Goal: Task Accomplishment & Management: Manage account settings

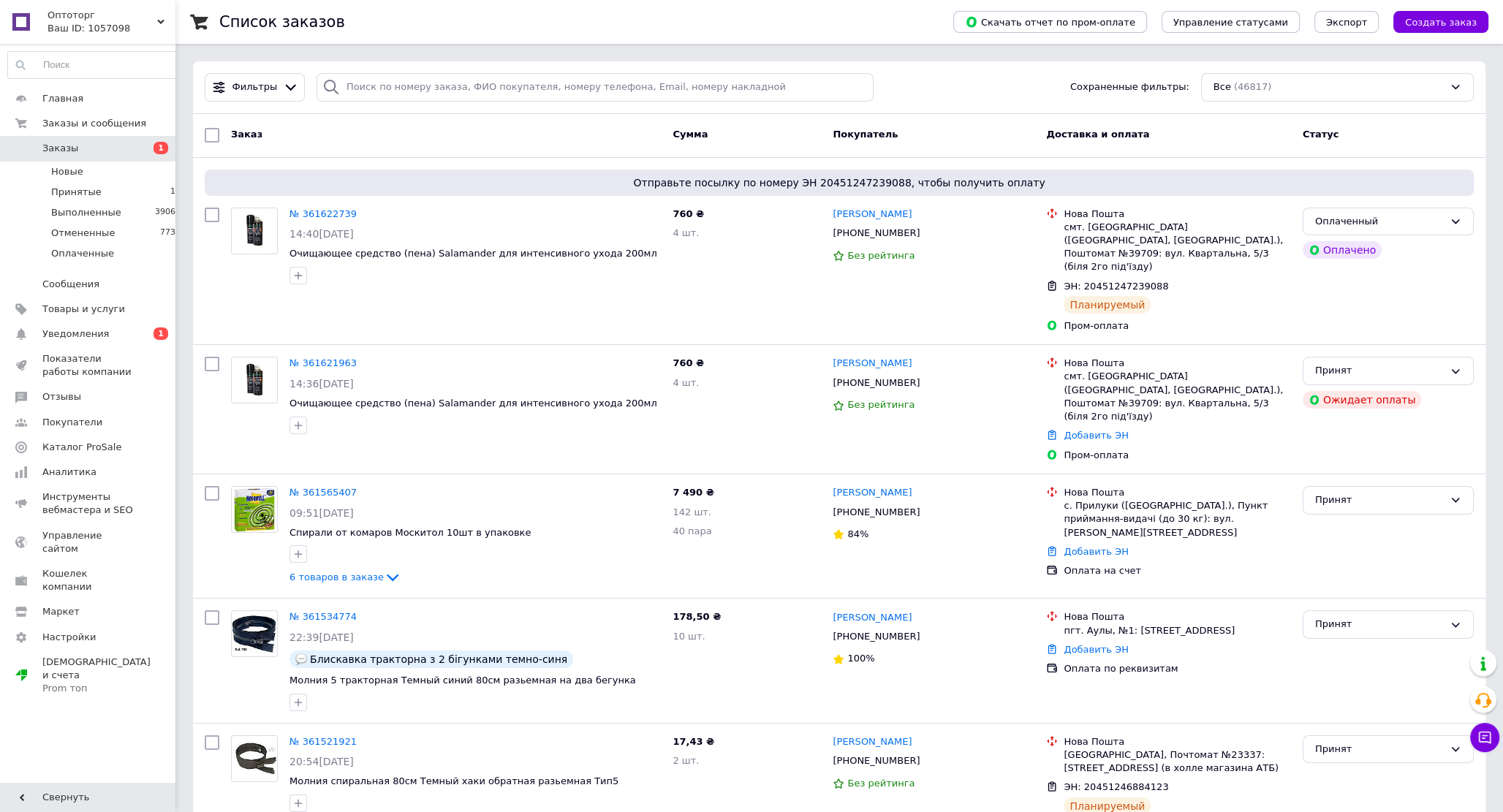
click at [63, 147] on span "Заказы" at bounding box center [60, 148] width 36 height 13
click at [1406, 363] on div "Принят" at bounding box center [1380, 371] width 129 height 15
click at [1377, 388] on li "Выполнен" at bounding box center [1388, 401] width 169 height 27
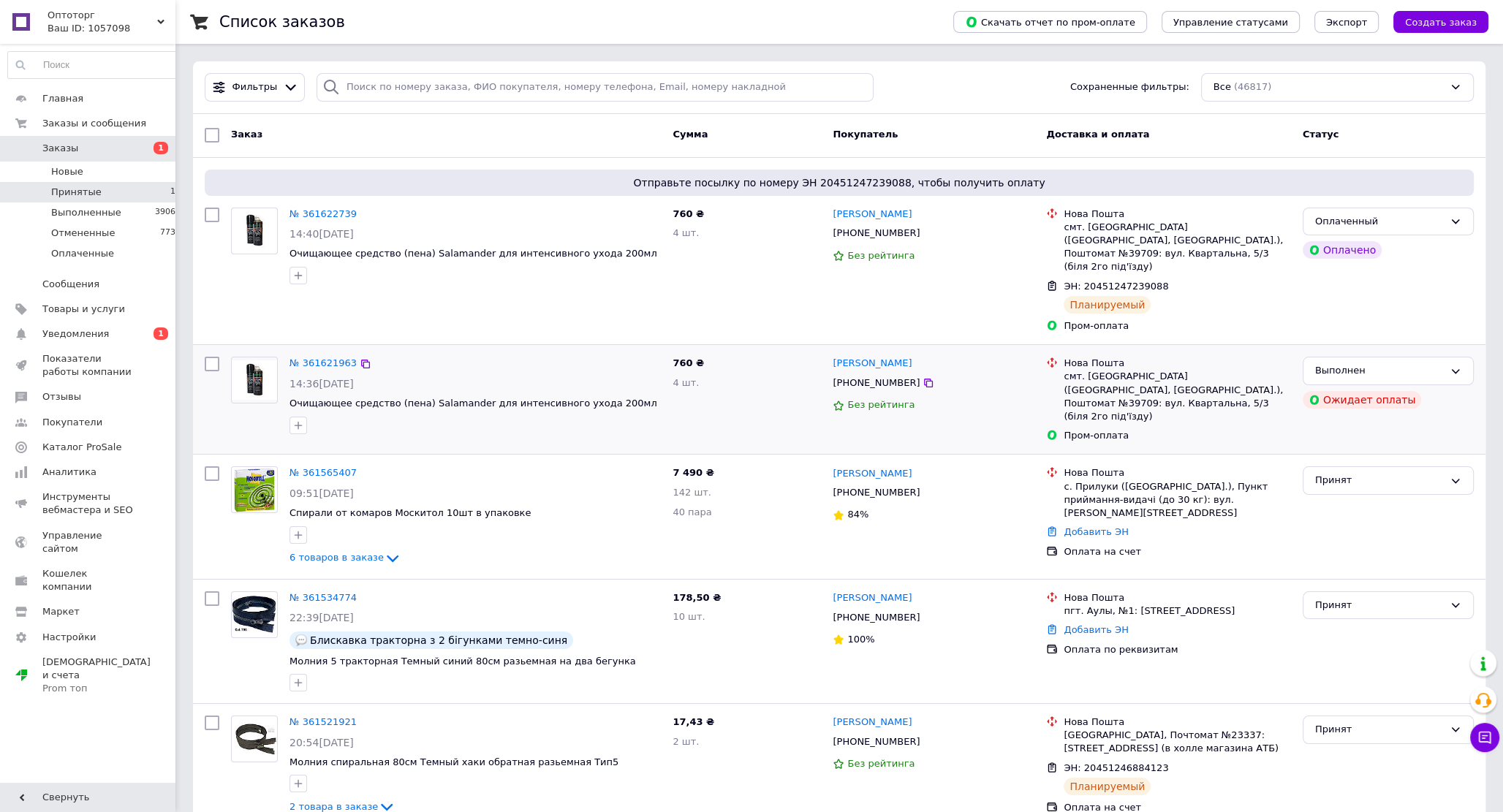
click at [99, 191] on li "Принятые 13" at bounding box center [94, 192] width 189 height 21
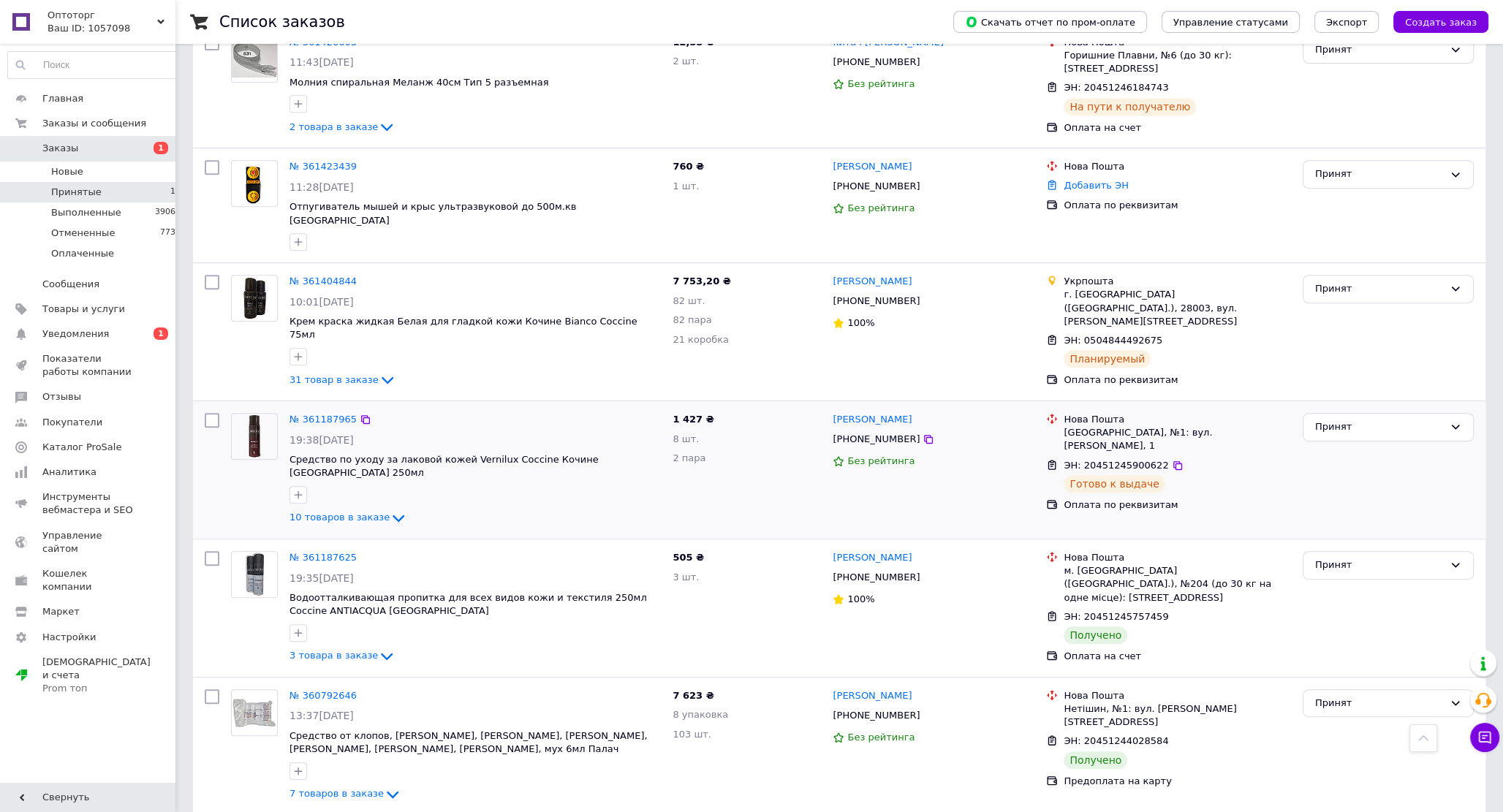
scroll to position [746, 0]
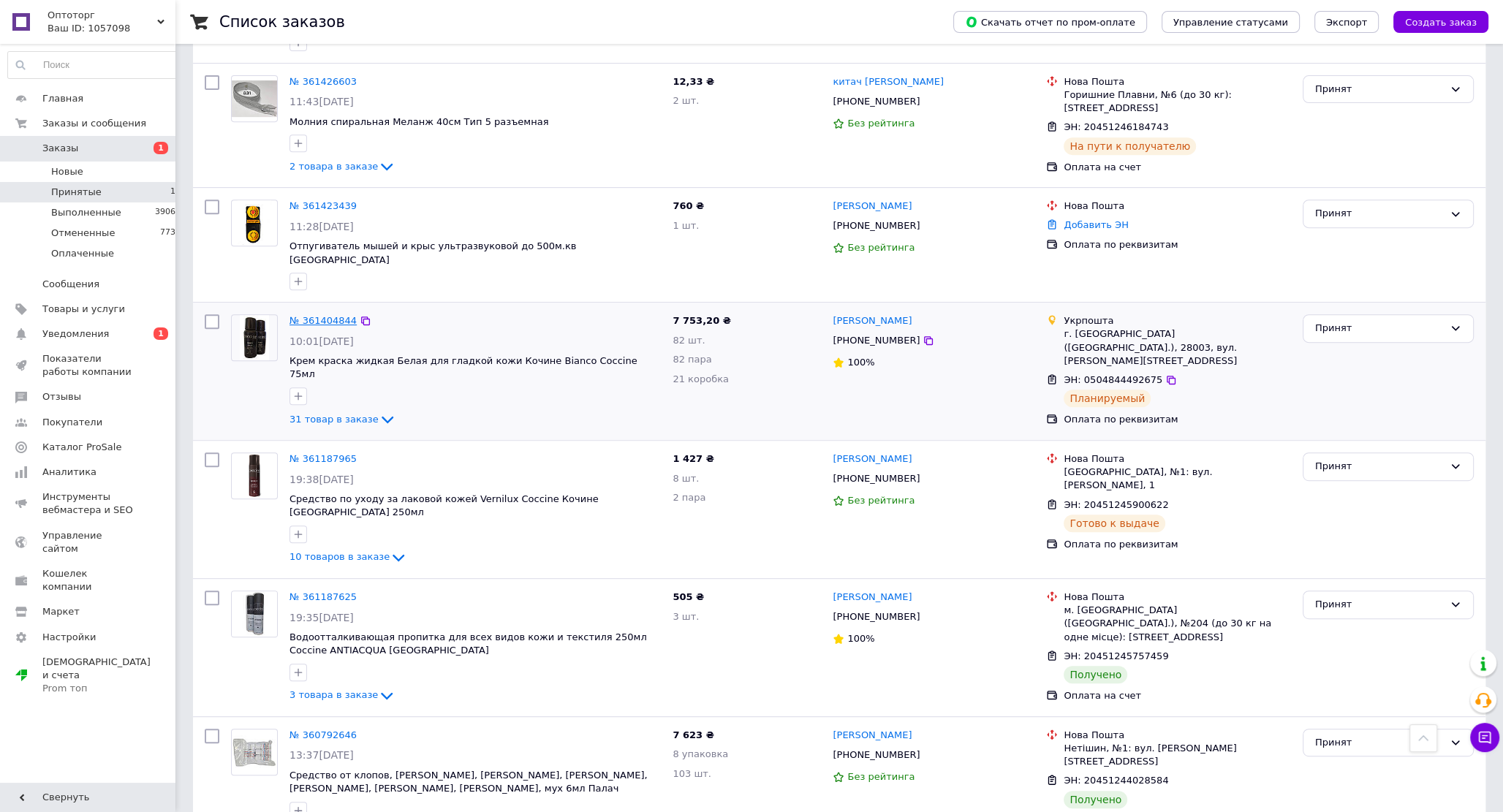
click at [321, 315] on link "№ 361404844" at bounding box center [324, 321] width 67 height 11
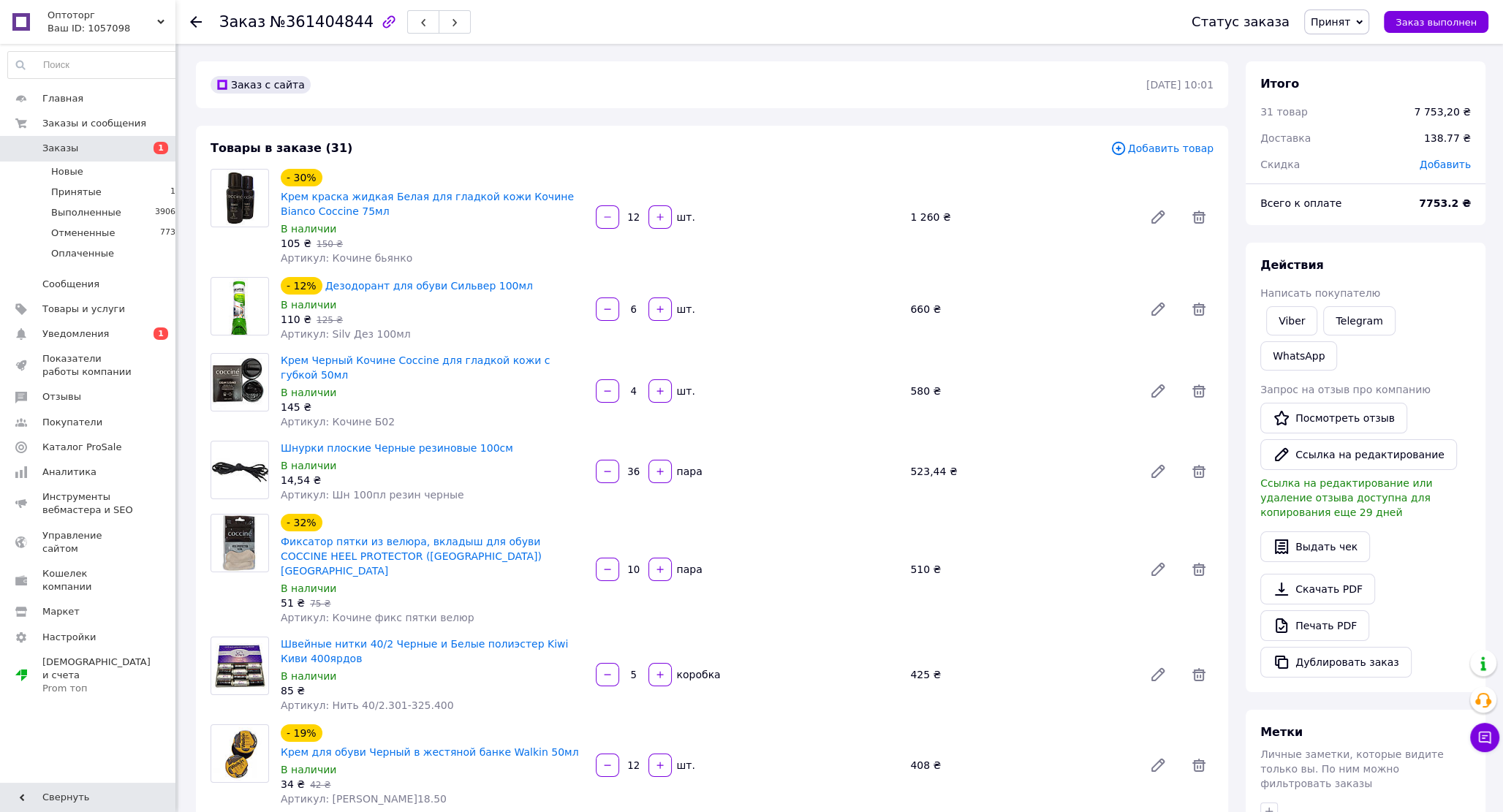
click at [278, 198] on div "- 30% Крем краска жидкая Белая для гладкой кожи Кочине Bianco Coccine 75мл В на…" at bounding box center [432, 216] width 315 height 102
click at [510, 288] on div "- 12% Дезодорант для обуви Сильвер 100мл" at bounding box center [432, 285] width 307 height 21
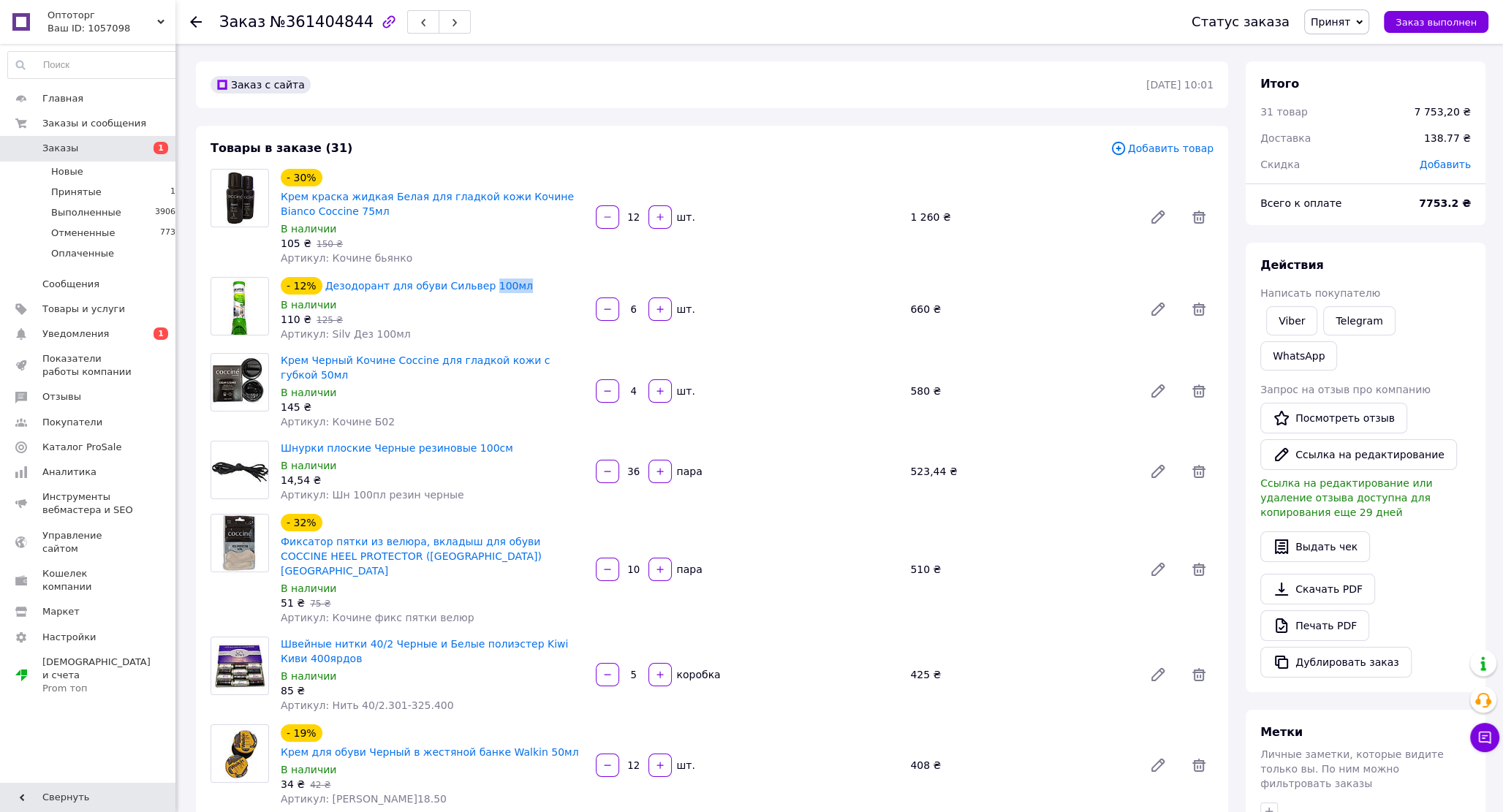
click at [510, 288] on div "- 12% Дезодорант для обуви Сильвер 100мл" at bounding box center [432, 285] width 307 height 21
click at [401, 287] on link "Дезодорант для обуви Сильвер 100мл" at bounding box center [429, 285] width 208 height 12
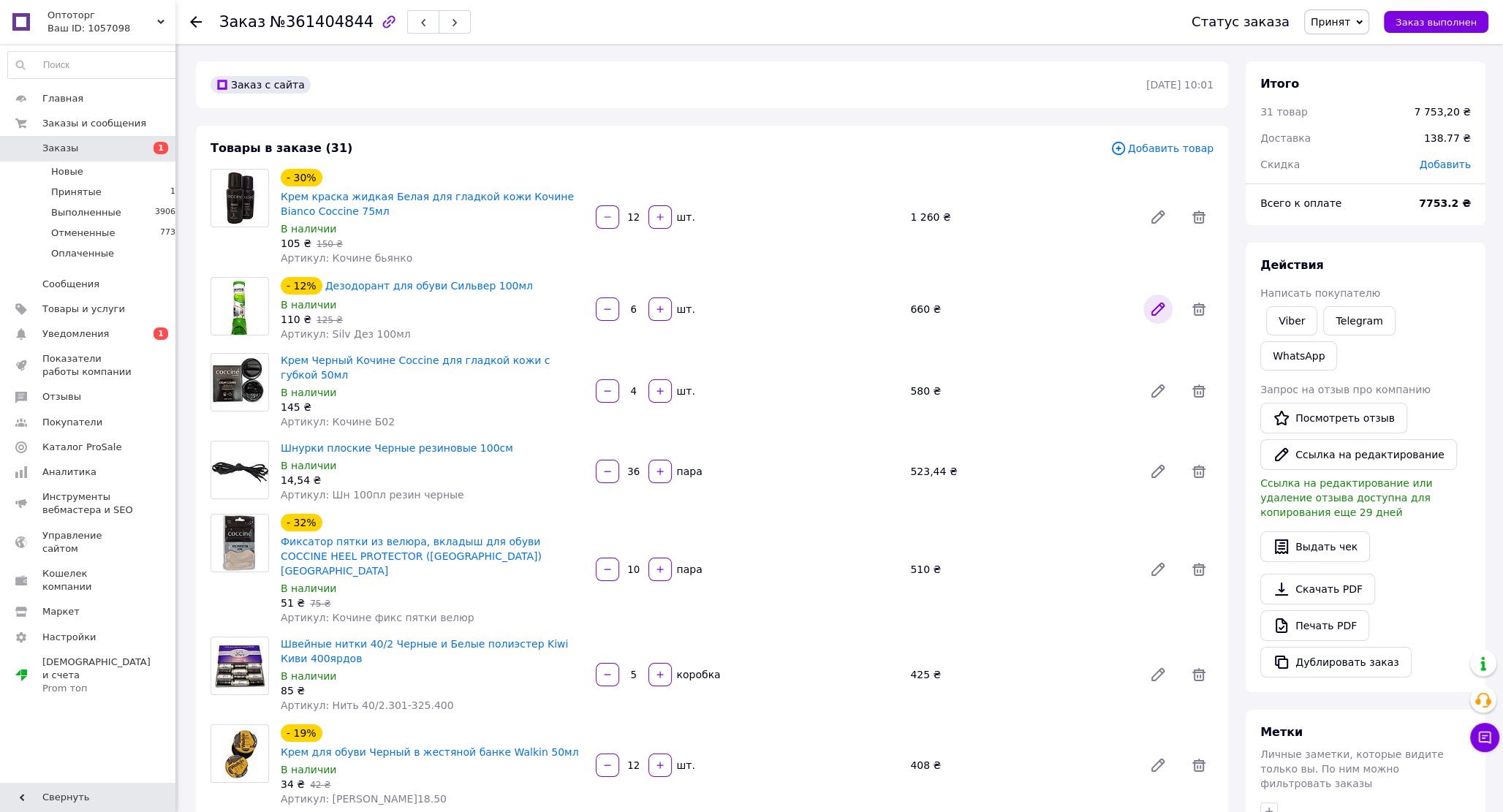
click at [1153, 312] on icon at bounding box center [1158, 309] width 18 height 18
click at [584, 361] on span "Крем Черный Кочине Coccine для гладкой кожи с губкой 50мл" at bounding box center [432, 368] width 304 height 29
click at [498, 441] on span "Шнурки плоские Черные резиновые 100см" at bounding box center [432, 448] width 304 height 15
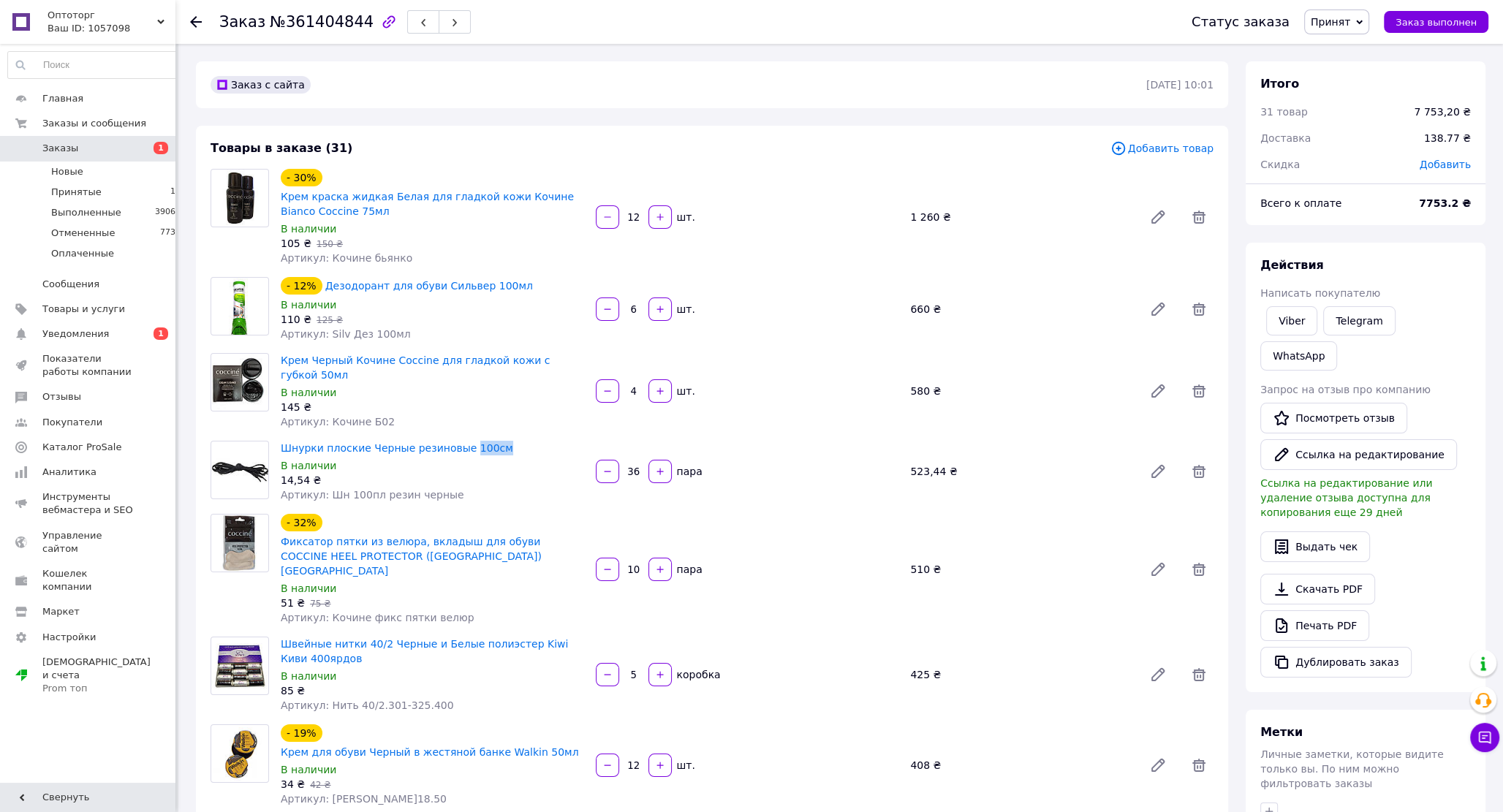
click at [498, 441] on span "Шнурки плоские Черные резиновые 100см" at bounding box center [432, 448] width 304 height 15
click at [426, 544] on span "Фиксатор пятки из велюра, вкладыш для обуви COCCINE HEEL PROTECTOR ([GEOGRAPHIC…" at bounding box center [432, 556] width 304 height 44
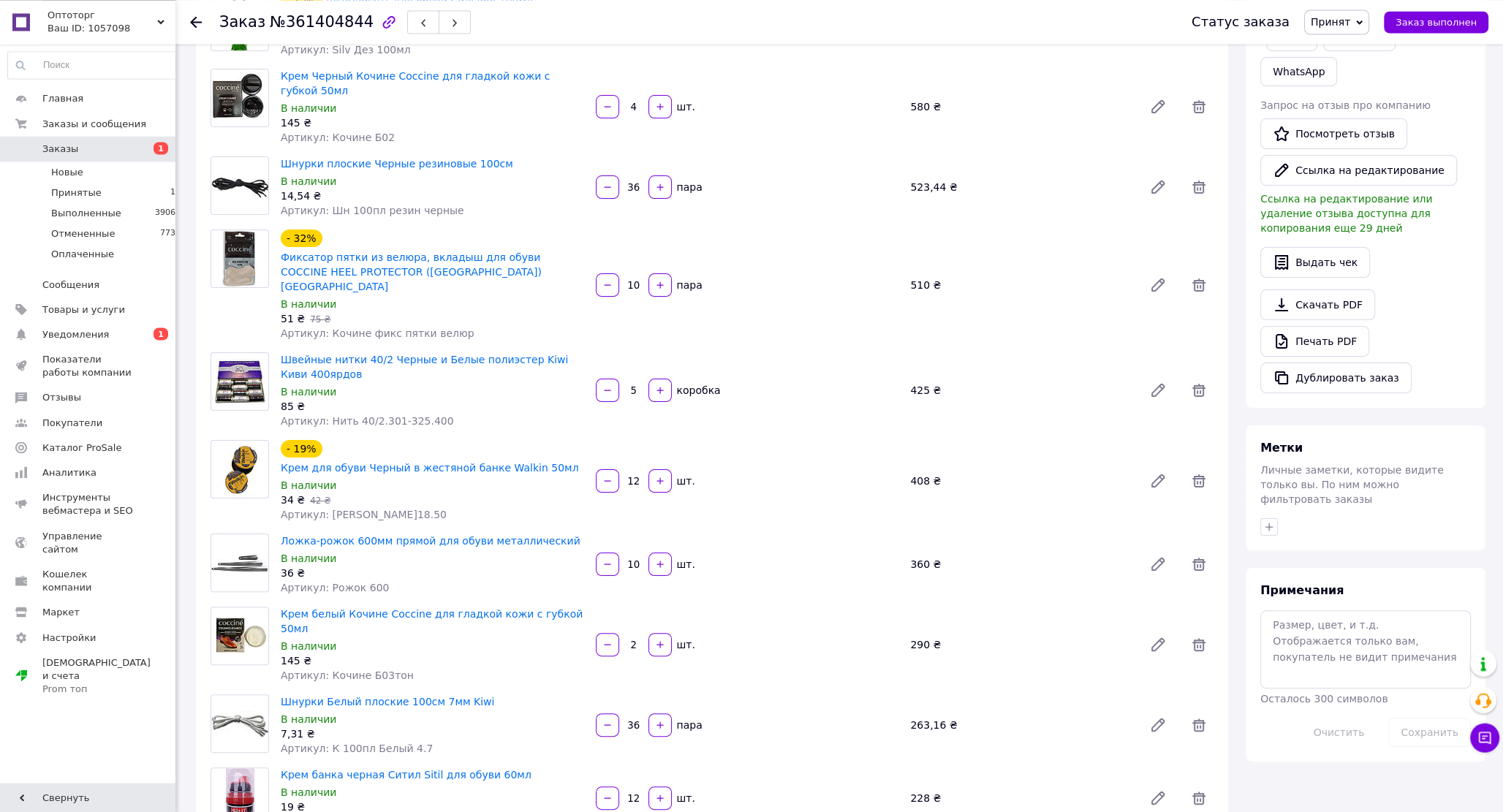
scroll to position [313, 0]
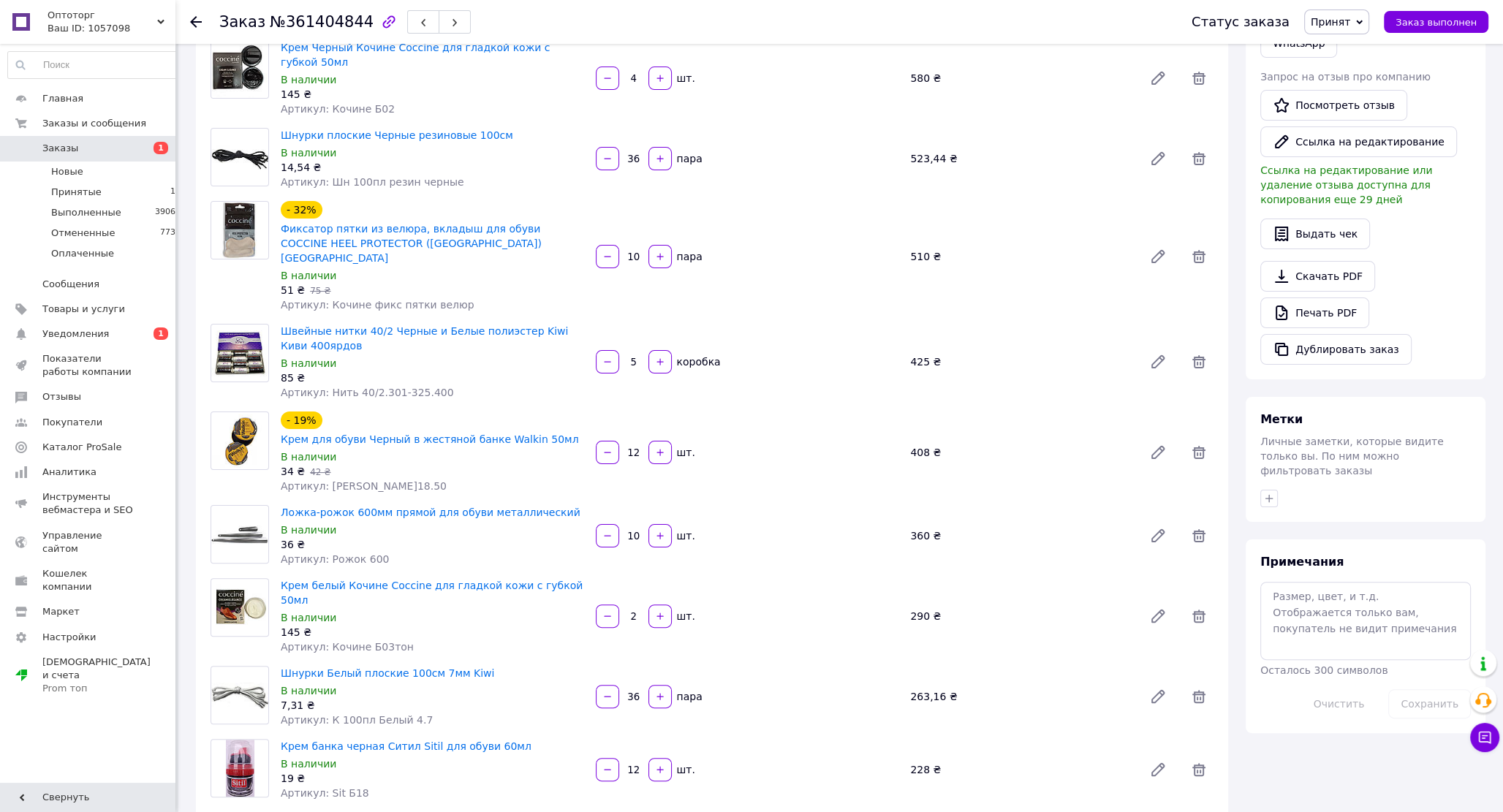
click at [336, 324] on span "Швейные нитки 40/2 Черные и Белые полиэстер Kiwi Киви 400ярдов" at bounding box center [432, 338] width 304 height 29
click at [335, 324] on span "Швейные нитки 40/2 Черные и Белые полиэстер Kiwi Киви 400ярдов" at bounding box center [432, 338] width 304 height 29
click at [590, 409] on div "- 19% Крем для обуви Черный в жестяной банке Walkin 50мл В наличии 34 ₴   42 ₴ …" at bounding box center [748, 452] width 945 height 87
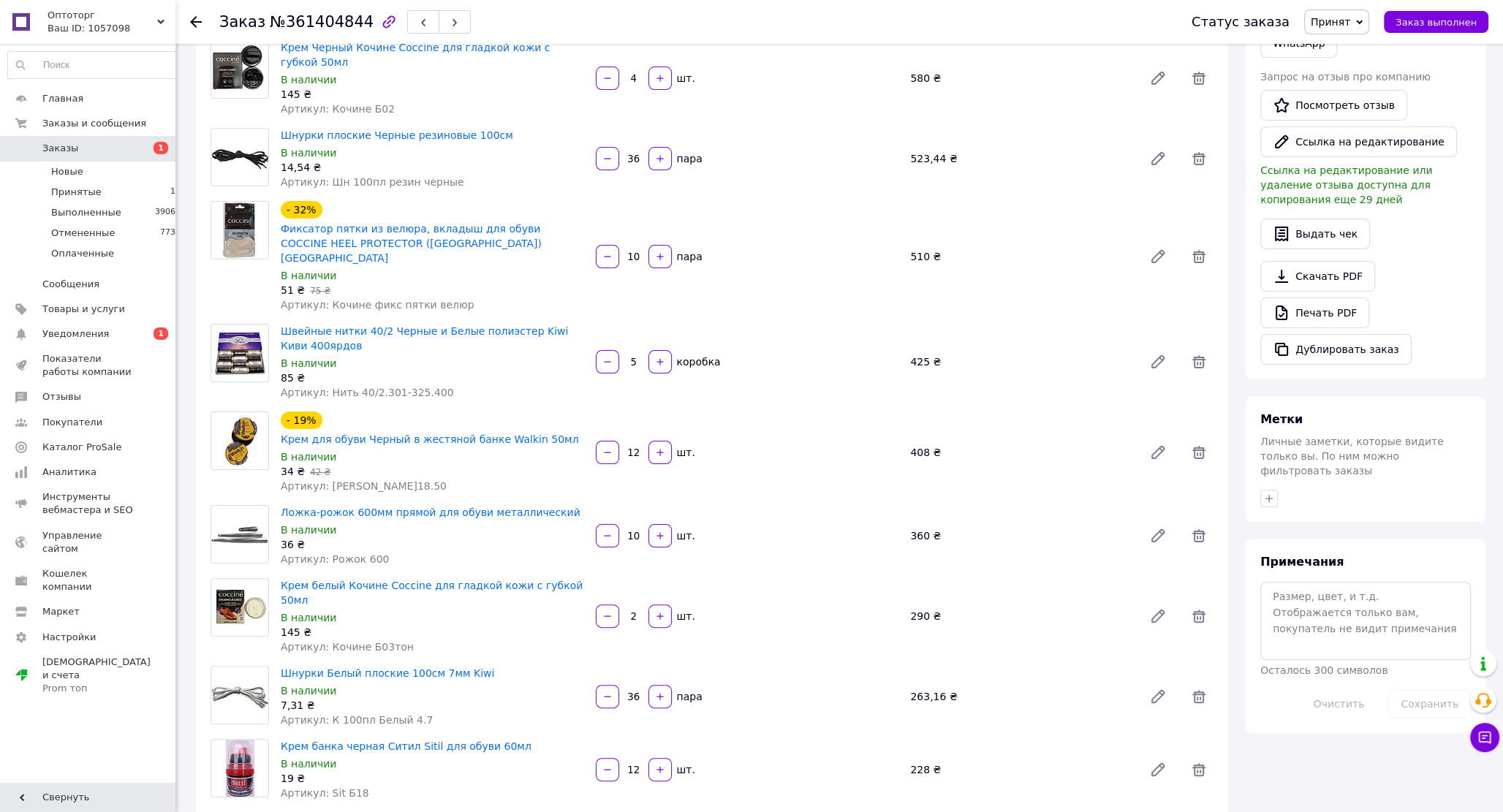
click at [590, 409] on div "- 19% Крем для обуви Черный в жестяной банке Walkin 50мл В наличии 34 ₴   42 ₴ …" at bounding box center [748, 452] width 945 height 87
click at [584, 410] on div "- 19% Крем для обуви Черный в жестяной банке Walkin 50мл" at bounding box center [432, 429] width 307 height 38
click at [552, 505] on span "Ложка-рожок 600мм прямой для обуви металлический" at bounding box center [432, 512] width 304 height 15
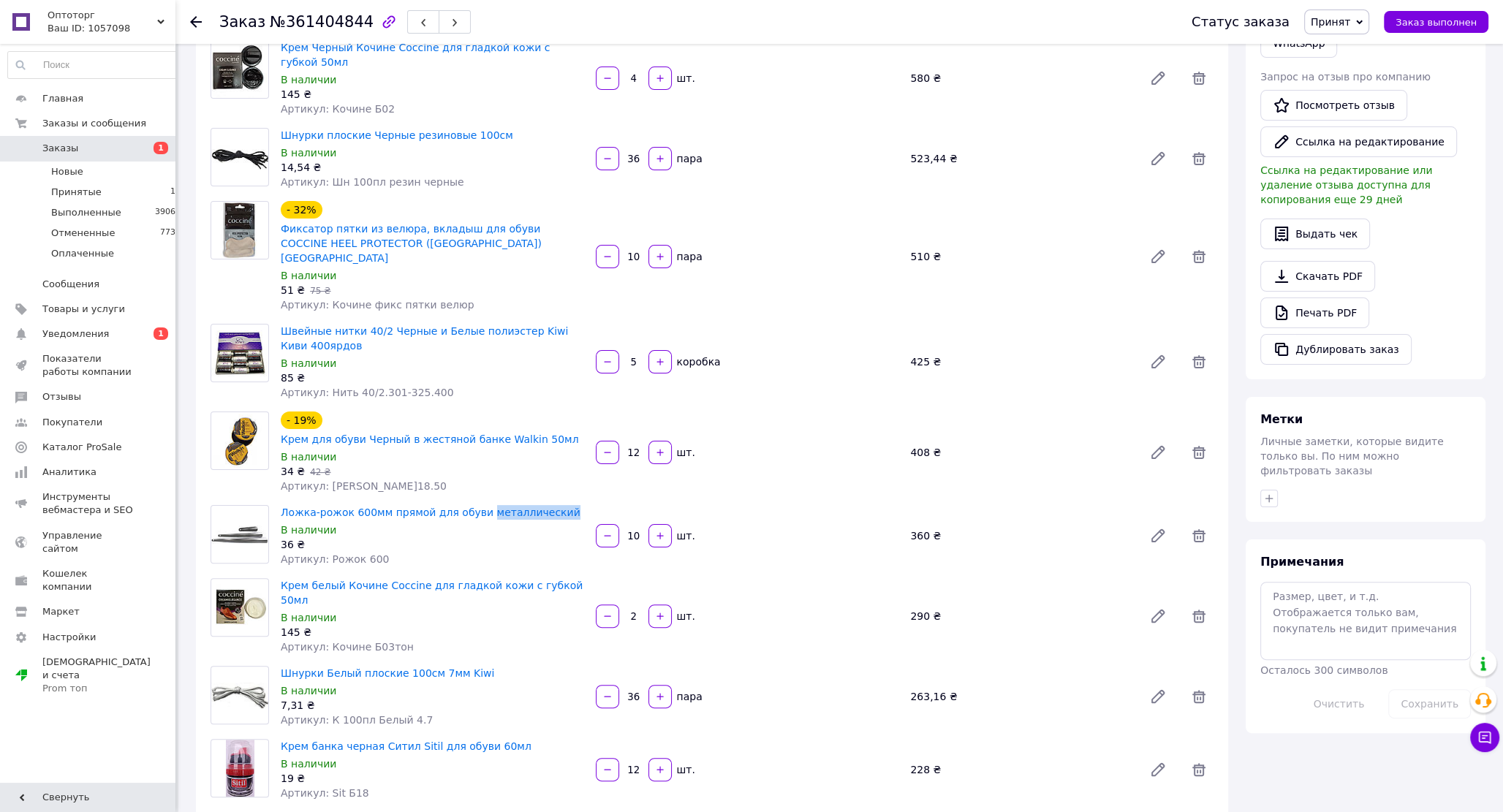
click at [552, 505] on span "Ложка-рожок 600мм прямой для обуви металлический" at bounding box center [432, 512] width 304 height 15
click at [475, 666] on span "Шнурки Белый плоские 100см 7мм Kiwi" at bounding box center [432, 673] width 304 height 15
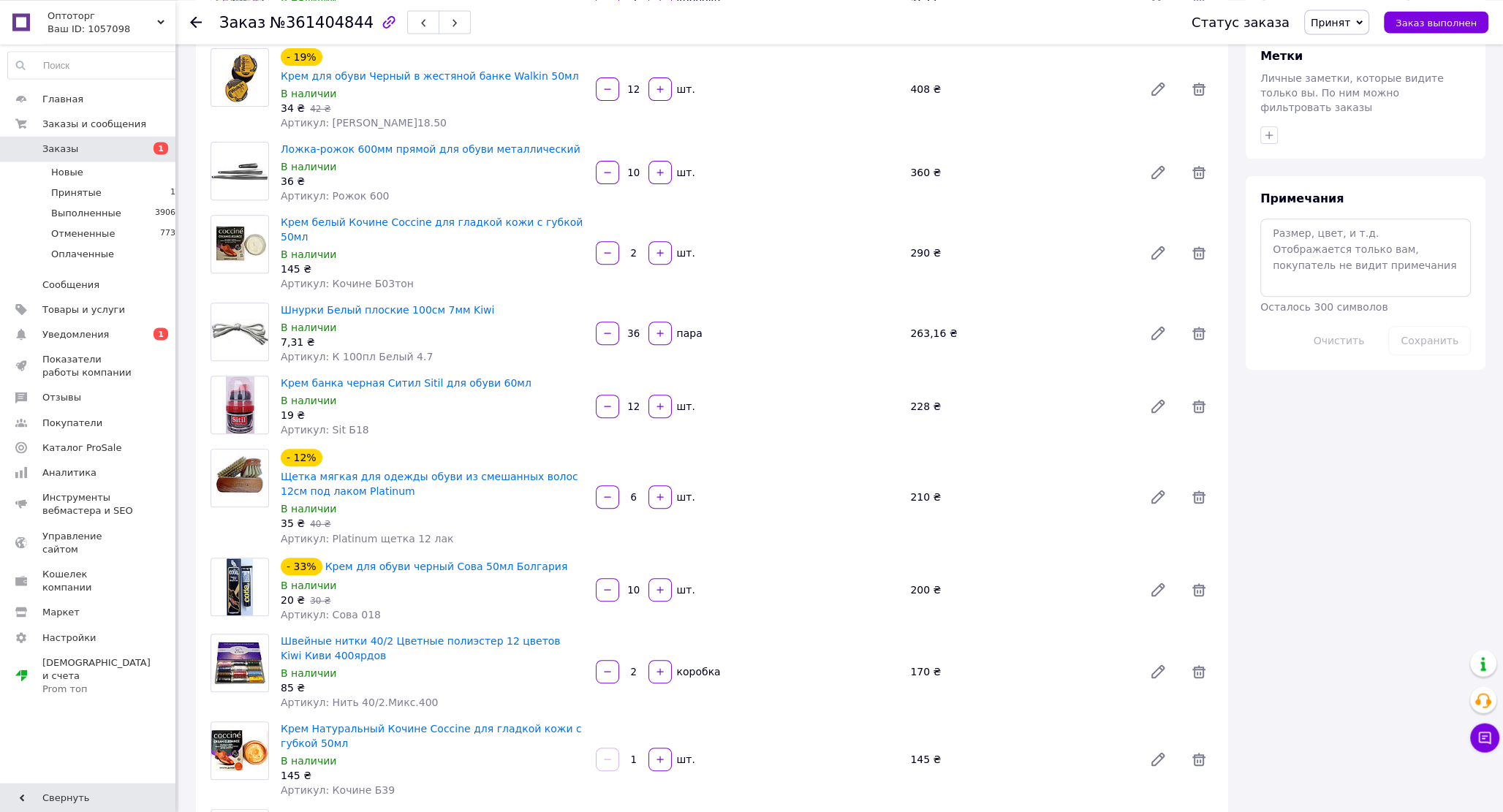
scroll to position [705, 0]
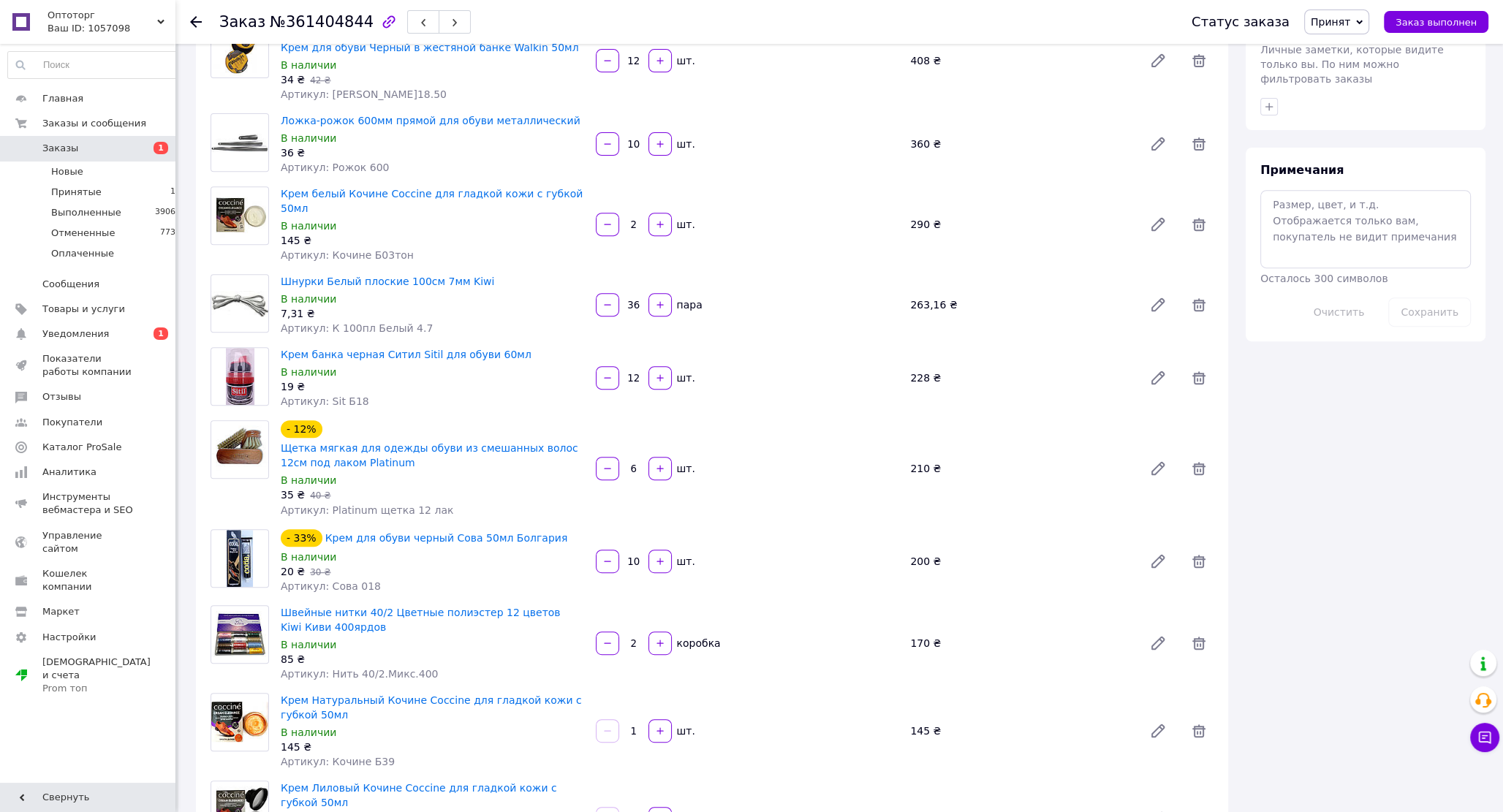
click at [503, 347] on span "Крем банка черная Ситил Sitil для обуви 60мл" at bounding box center [432, 354] width 304 height 15
click at [355, 441] on span "Щетка мягкая для одежды обуви из смешанных волос 12см под лаком Platinum" at bounding box center [432, 455] width 304 height 29
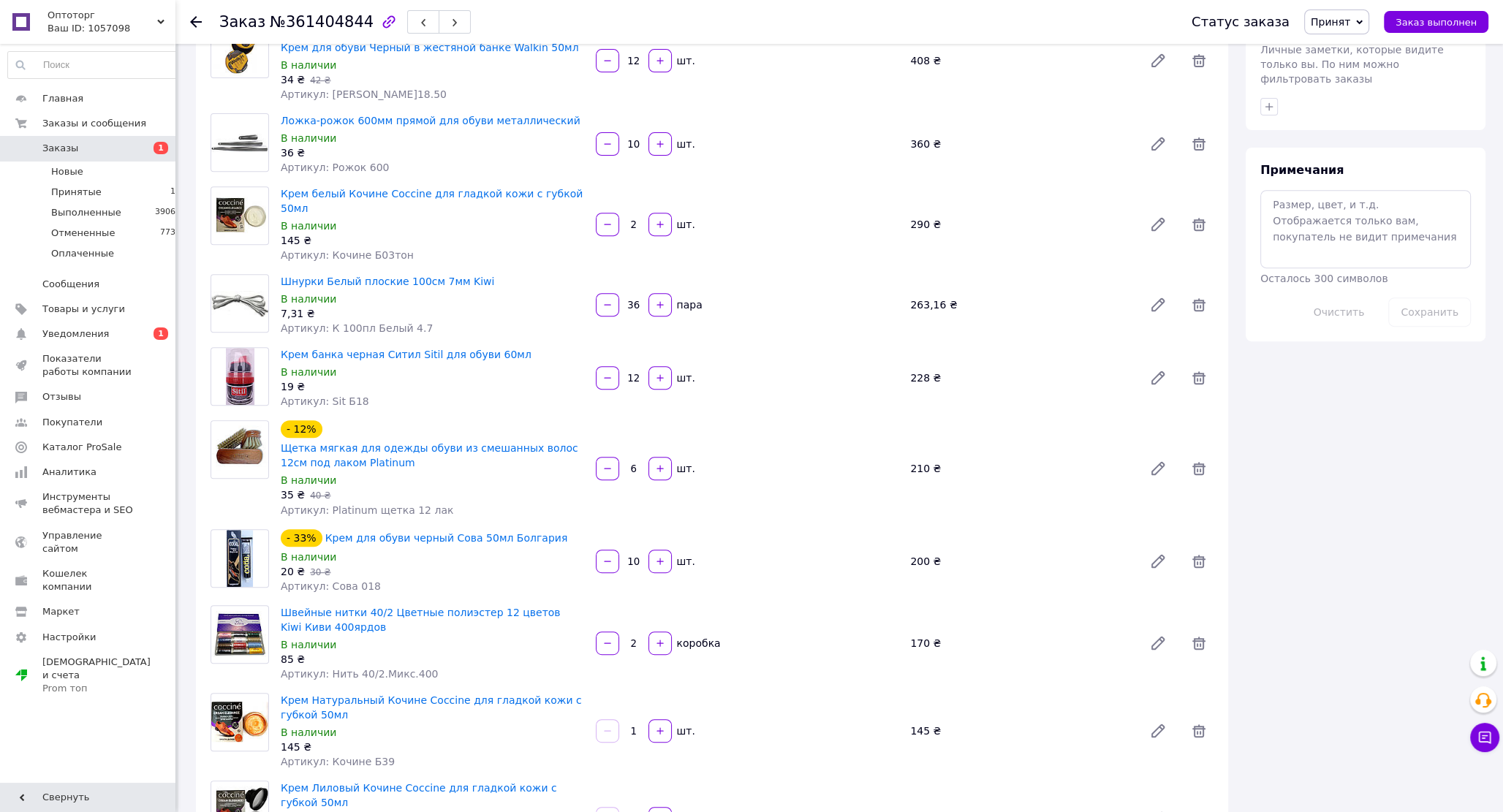
click at [355, 441] on span "Щетка мягкая для одежды обуви из смешанных волос 12см под лаком Platinum" at bounding box center [432, 455] width 304 height 29
click at [538, 528] on div "- 33% Крем для обуви черный Сова 50мл Болгария" at bounding box center [432, 537] width 307 height 21
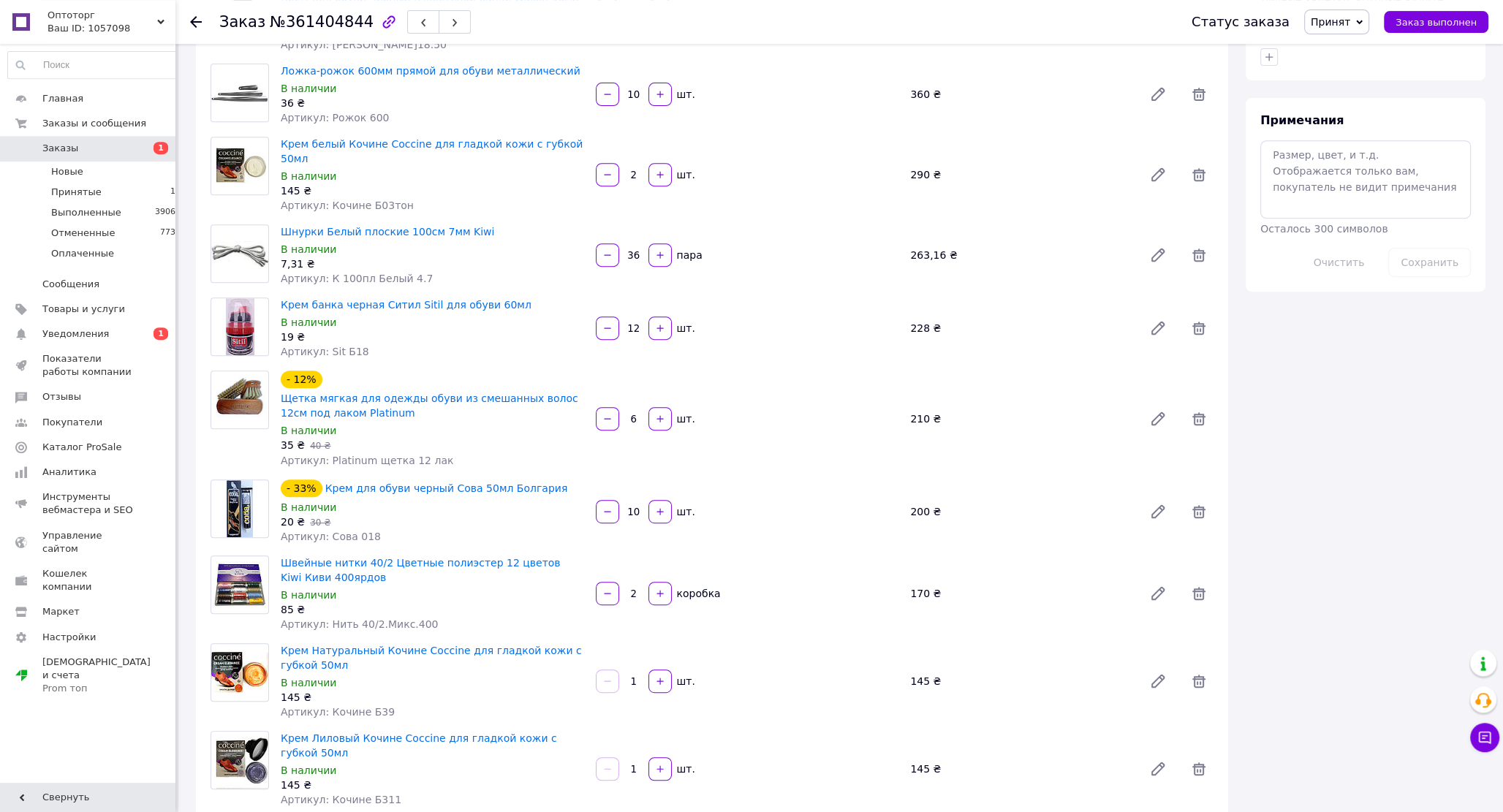
scroll to position [784, 0]
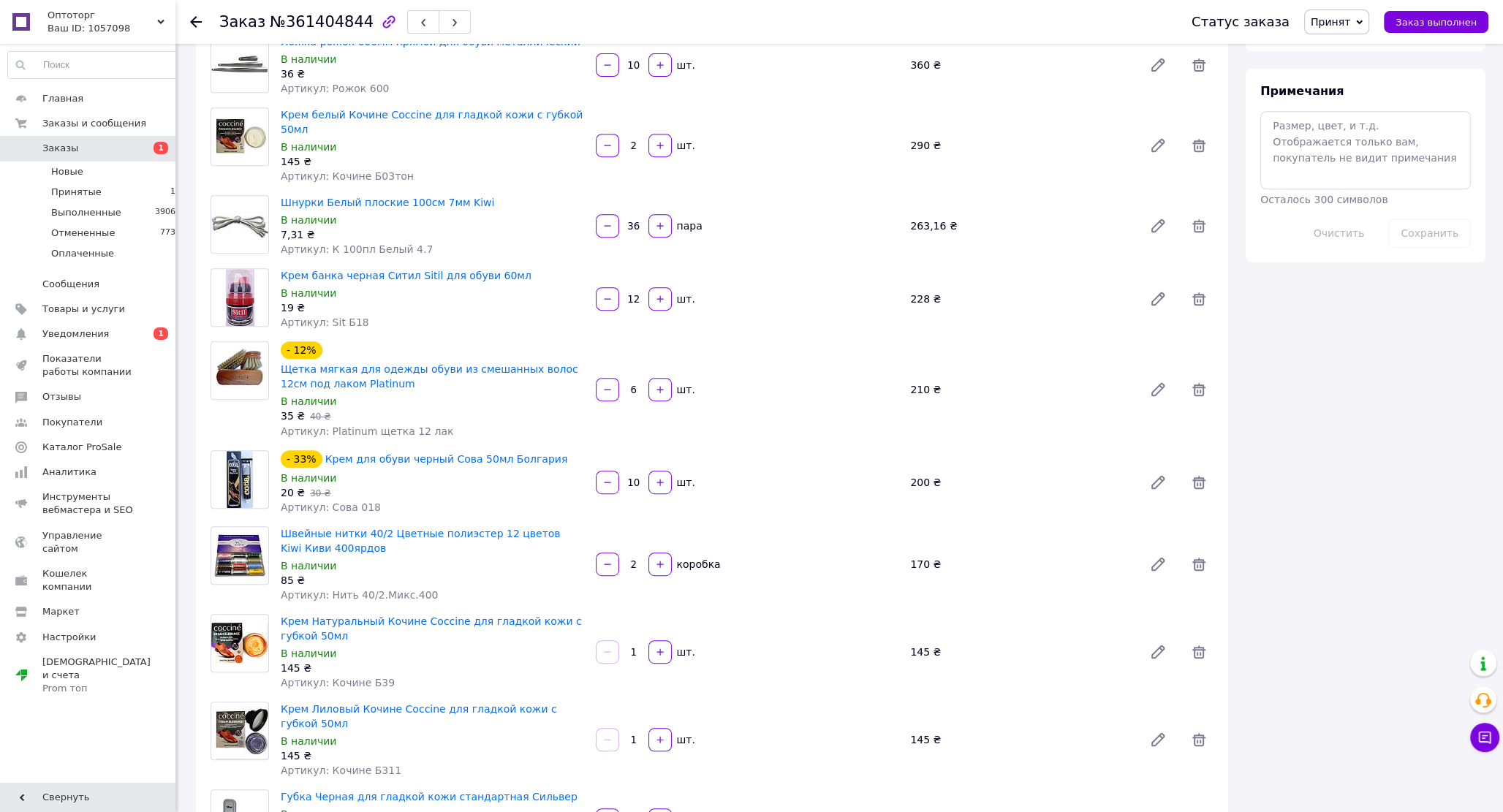
click at [462, 558] on div "В наличии" at bounding box center [432, 565] width 304 height 15
click at [403, 748] on div "145 ₴" at bounding box center [432, 755] width 304 height 15
click at [275, 787] on div "Губка Черная для гладкой кожи стандартная Сильвер В наличии 23 ₴ Артикул: Silv …" at bounding box center [432, 820] width 315 height 67
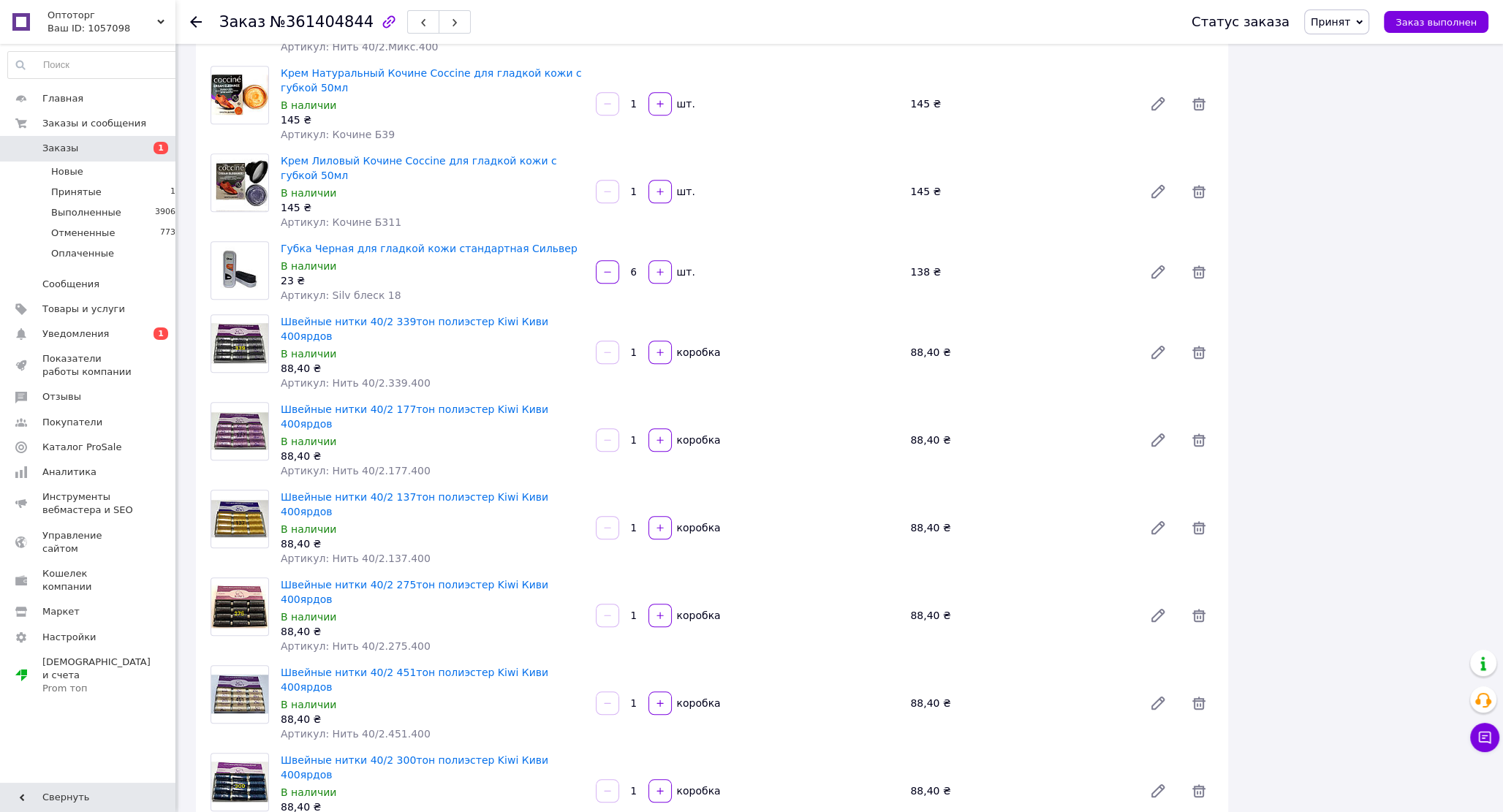
scroll to position [1410, 0]
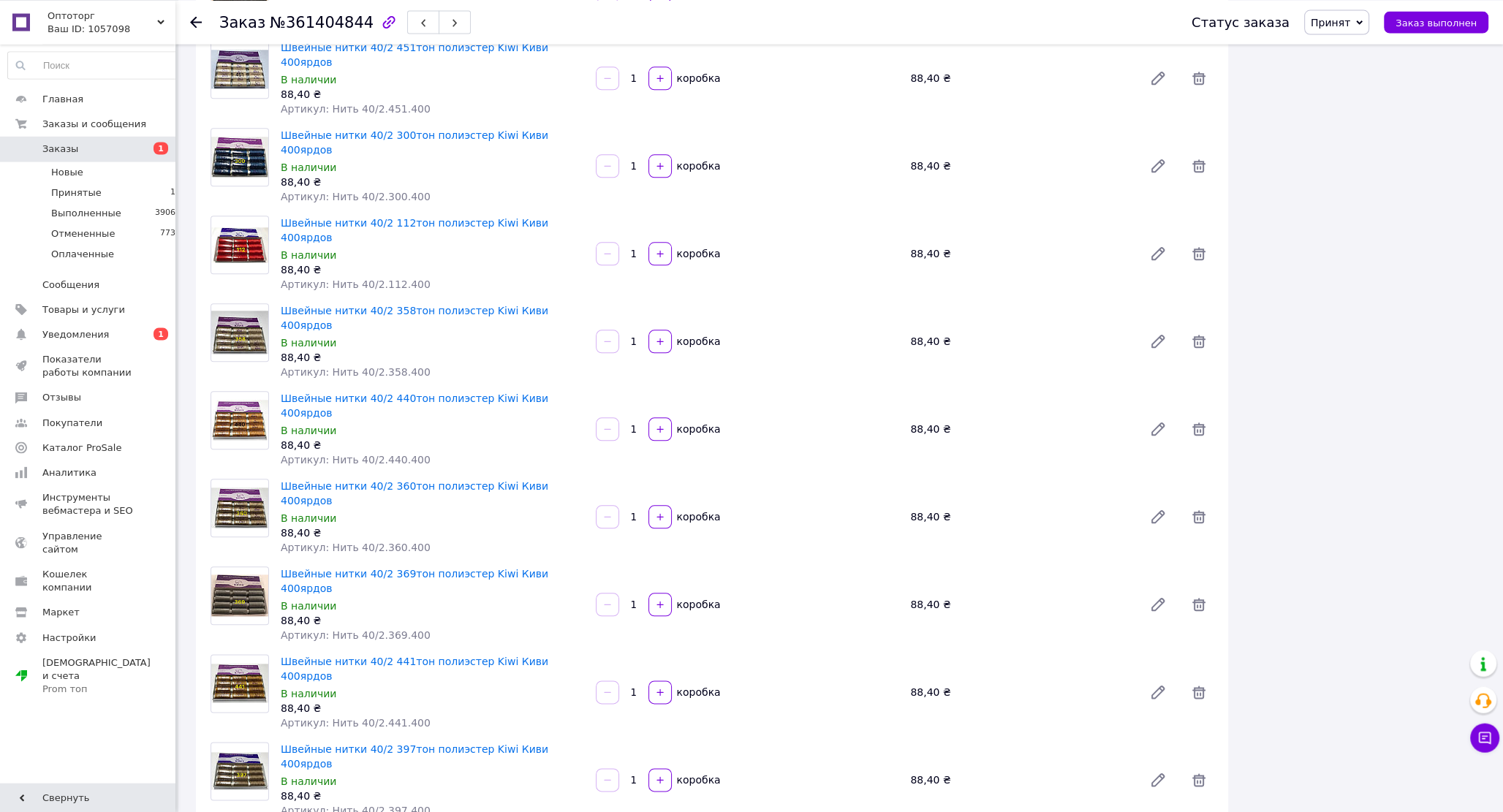
scroll to position [1959, 0]
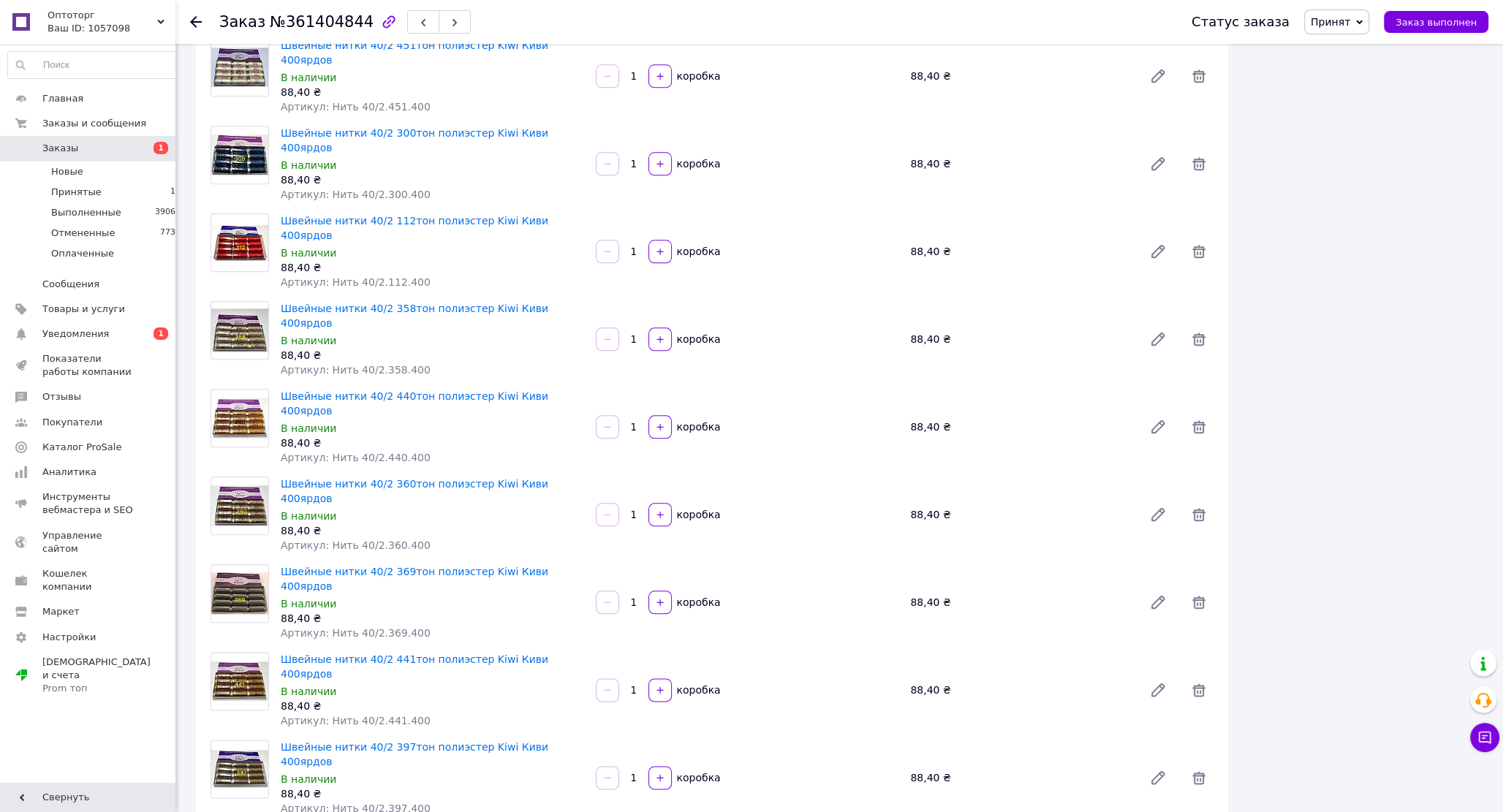
click at [323, 28] on span "№361404844" at bounding box center [321, 21] width 104 height 18
copy span "361404844"
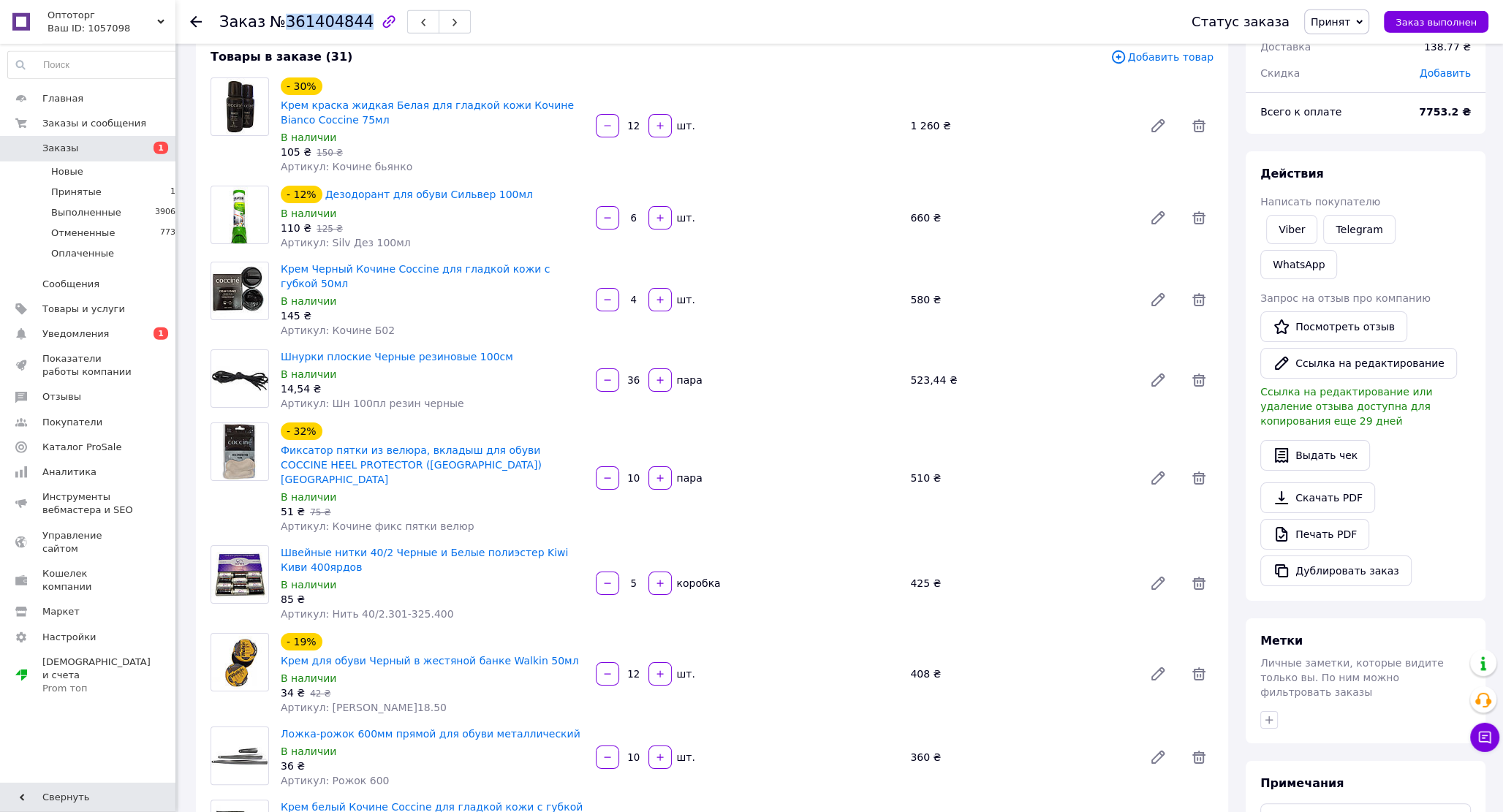
scroll to position [0, 0]
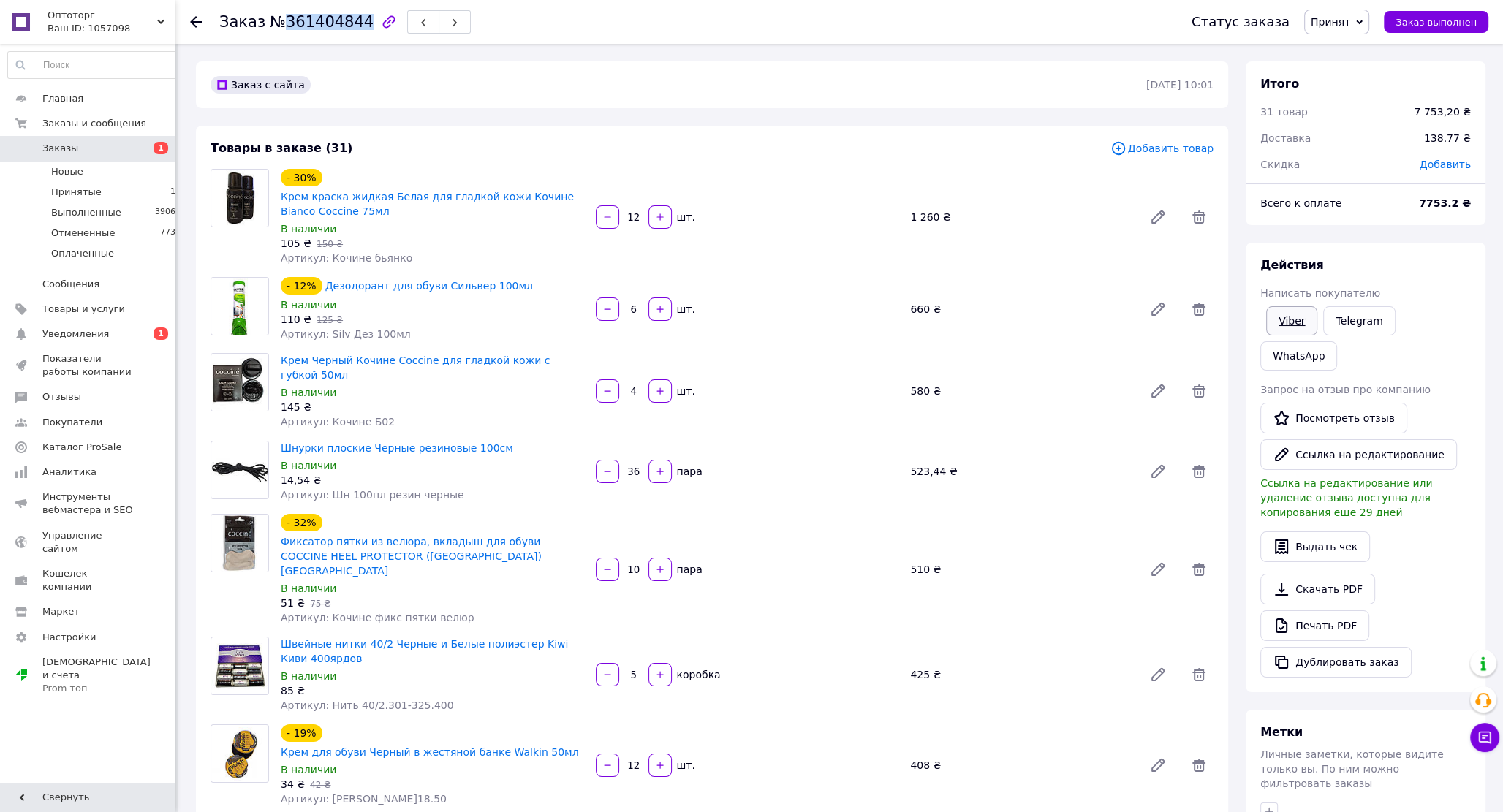
click at [1294, 327] on link "Viber" at bounding box center [1291, 321] width 51 height 29
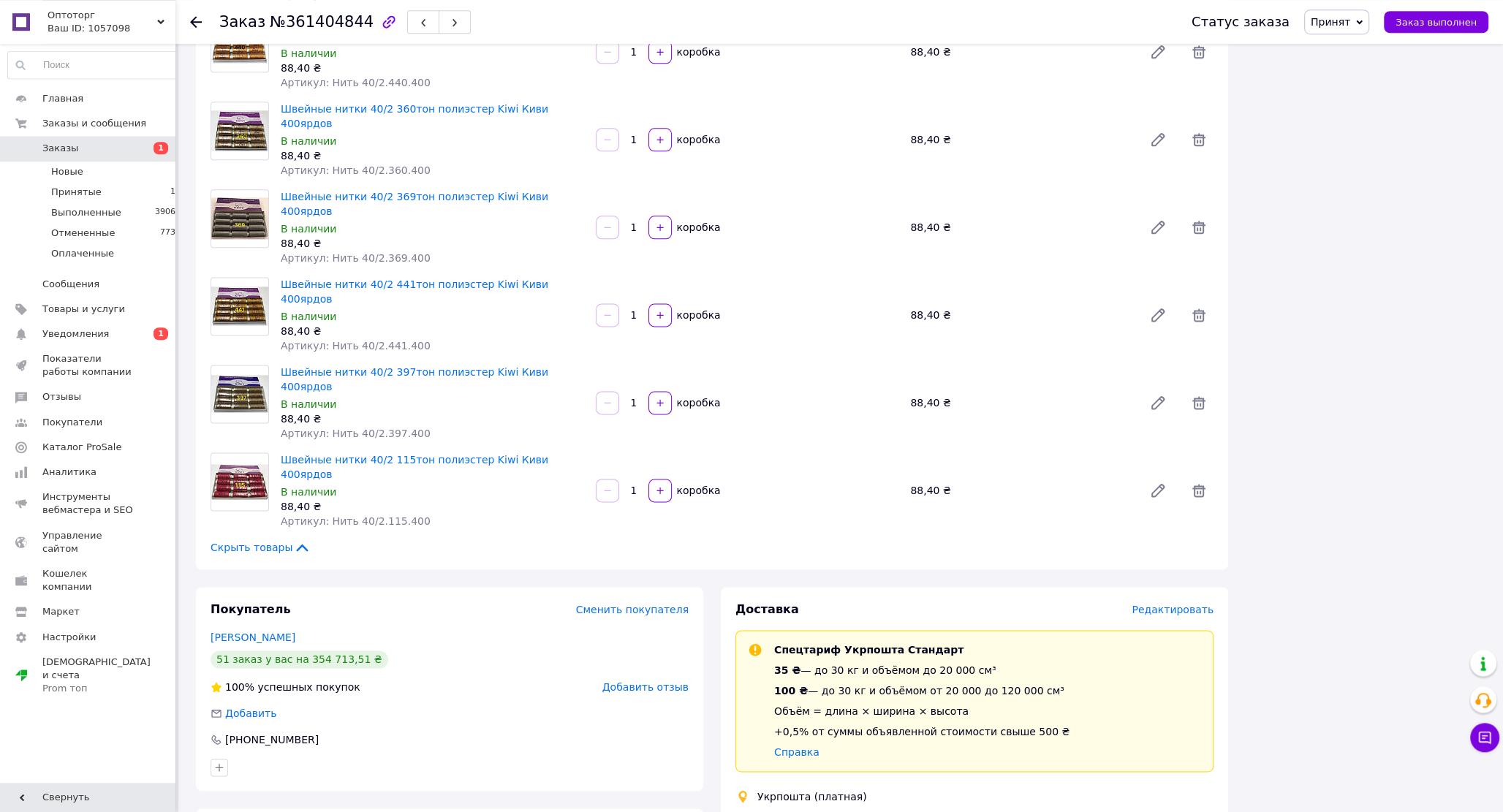
scroll to position [2508, 0]
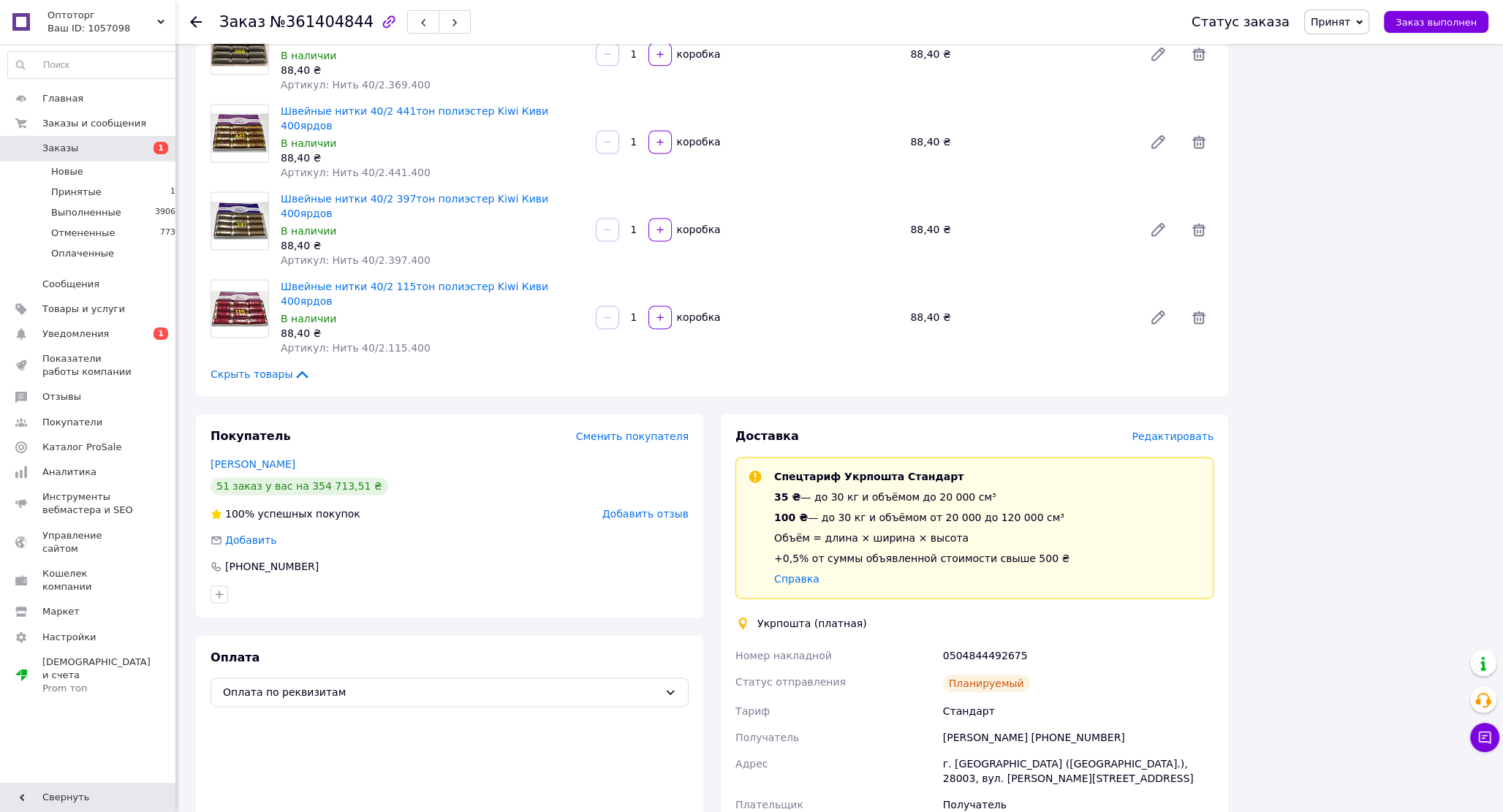
click at [974, 643] on div "0504844492675" at bounding box center [1078, 656] width 276 height 26
copy div "0504844492675"
click at [389, 414] on div "Покупатель Сменить покупателя [PERSON_NAME] 51 заказ у вас на 354 713,51 ₴ 100%…" at bounding box center [450, 516] width 508 height 204
click at [97, 252] on span "Оплаченные" at bounding box center [83, 253] width 63 height 13
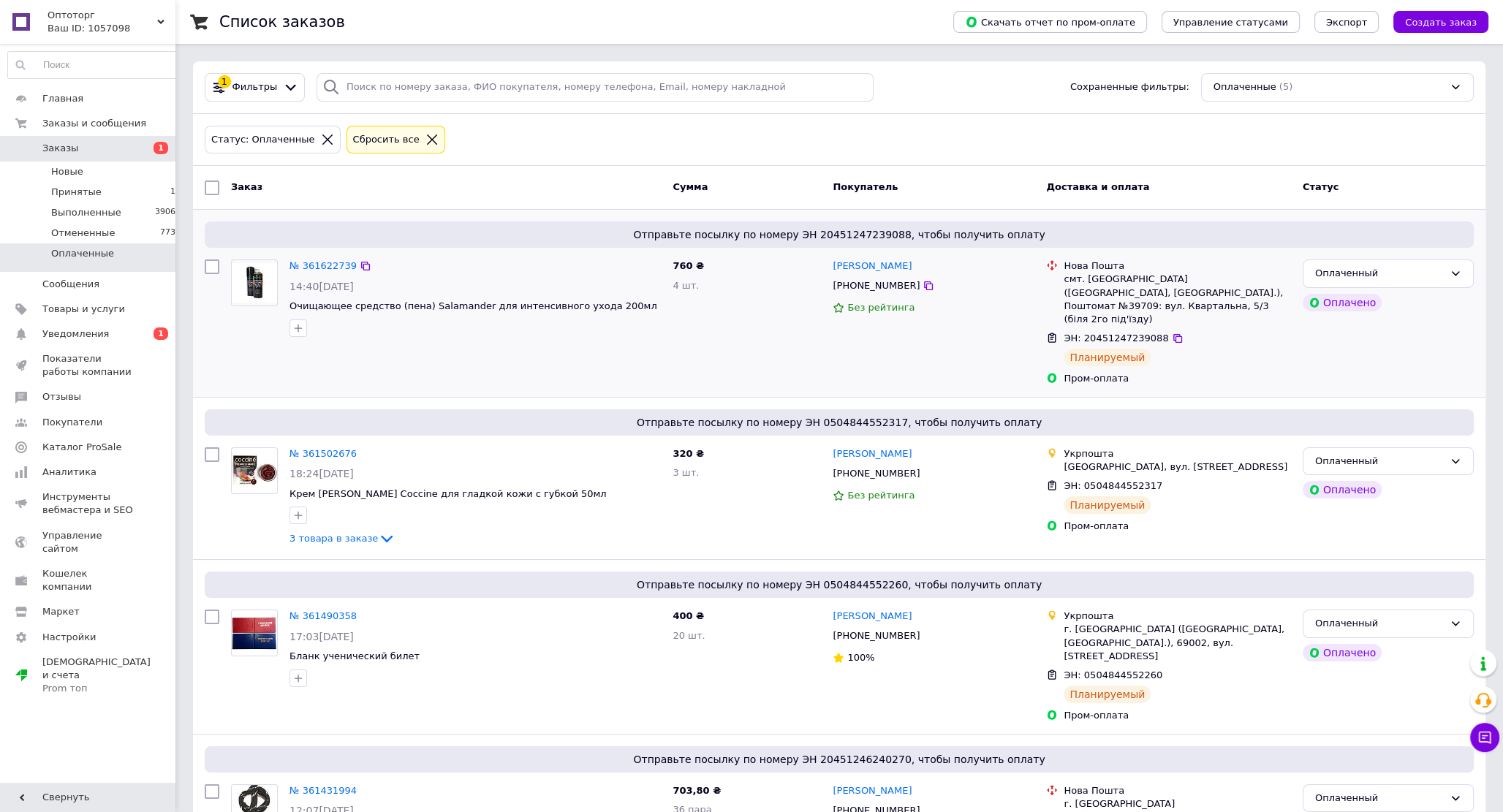
click at [1104, 330] on div "ЭН: 20451247239088" at bounding box center [1116, 339] width 107 height 17
copy span "20451247239088"
click at [1433, 275] on div "Оплаченный" at bounding box center [1380, 274] width 129 height 15
click at [1371, 331] on li "Выполнен" at bounding box center [1388, 330] width 169 height 27
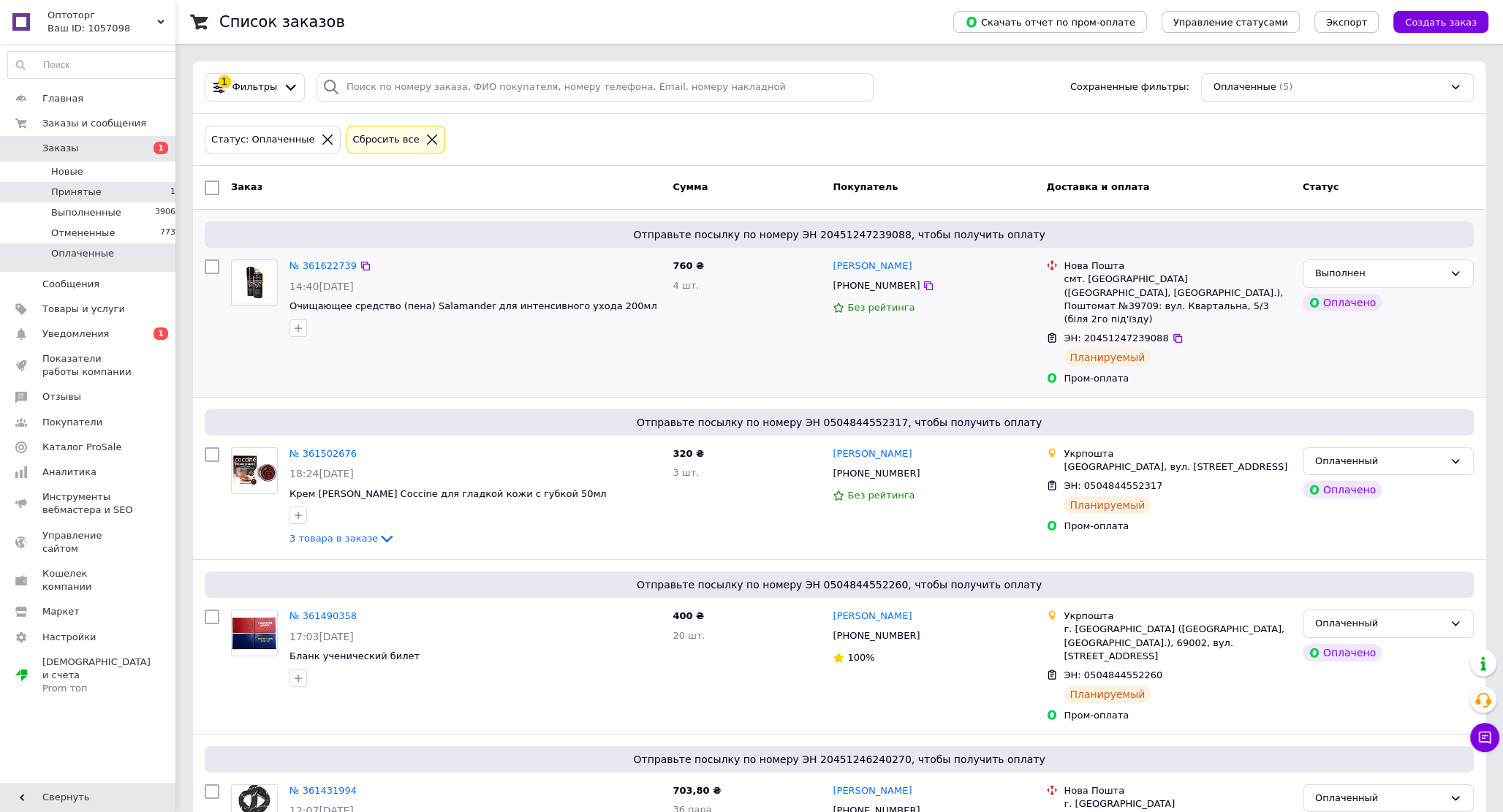
click at [75, 187] on span "Принятые" at bounding box center [77, 192] width 51 height 13
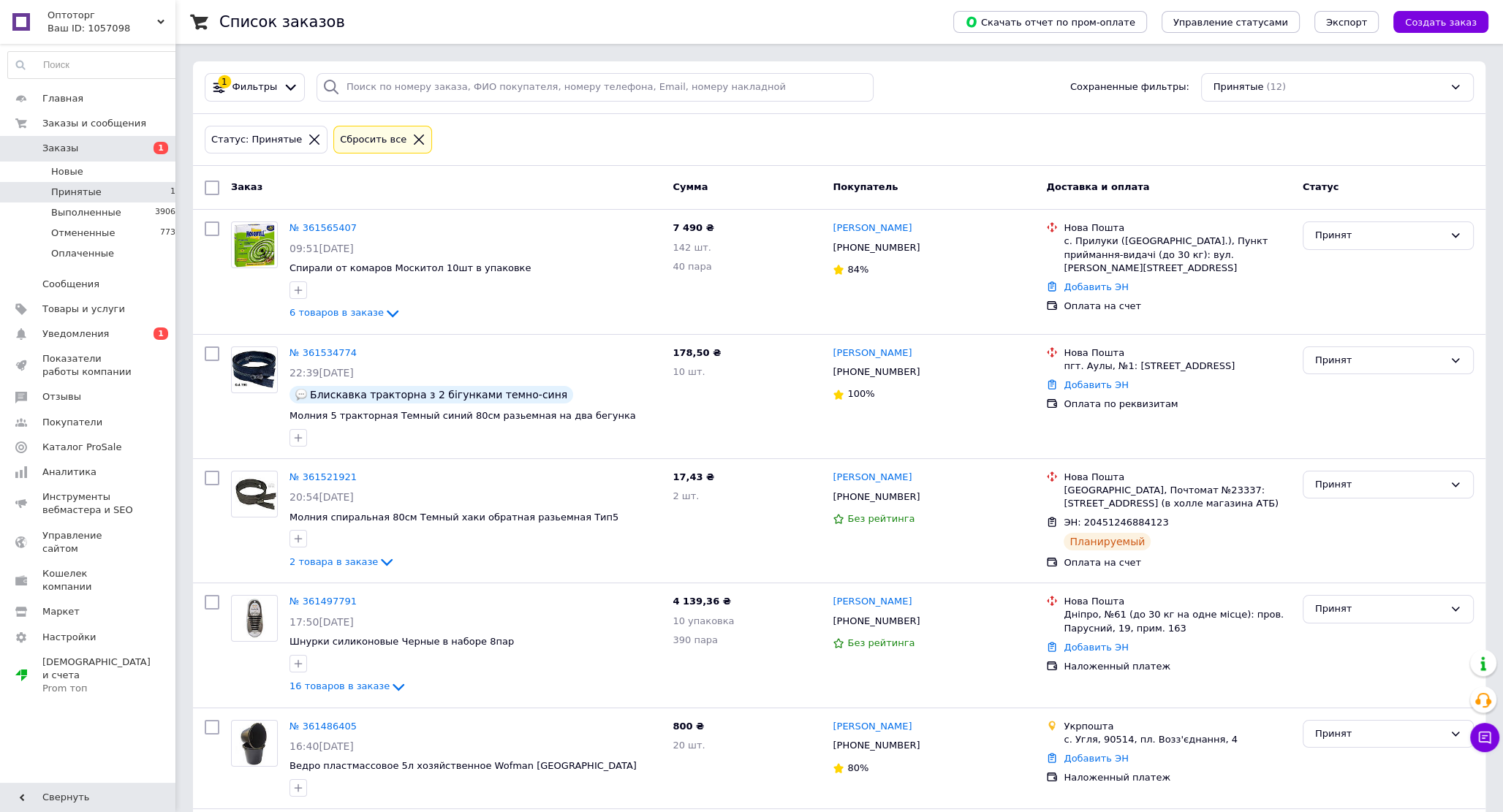
click at [61, 146] on span "Заказы" at bounding box center [60, 148] width 36 height 13
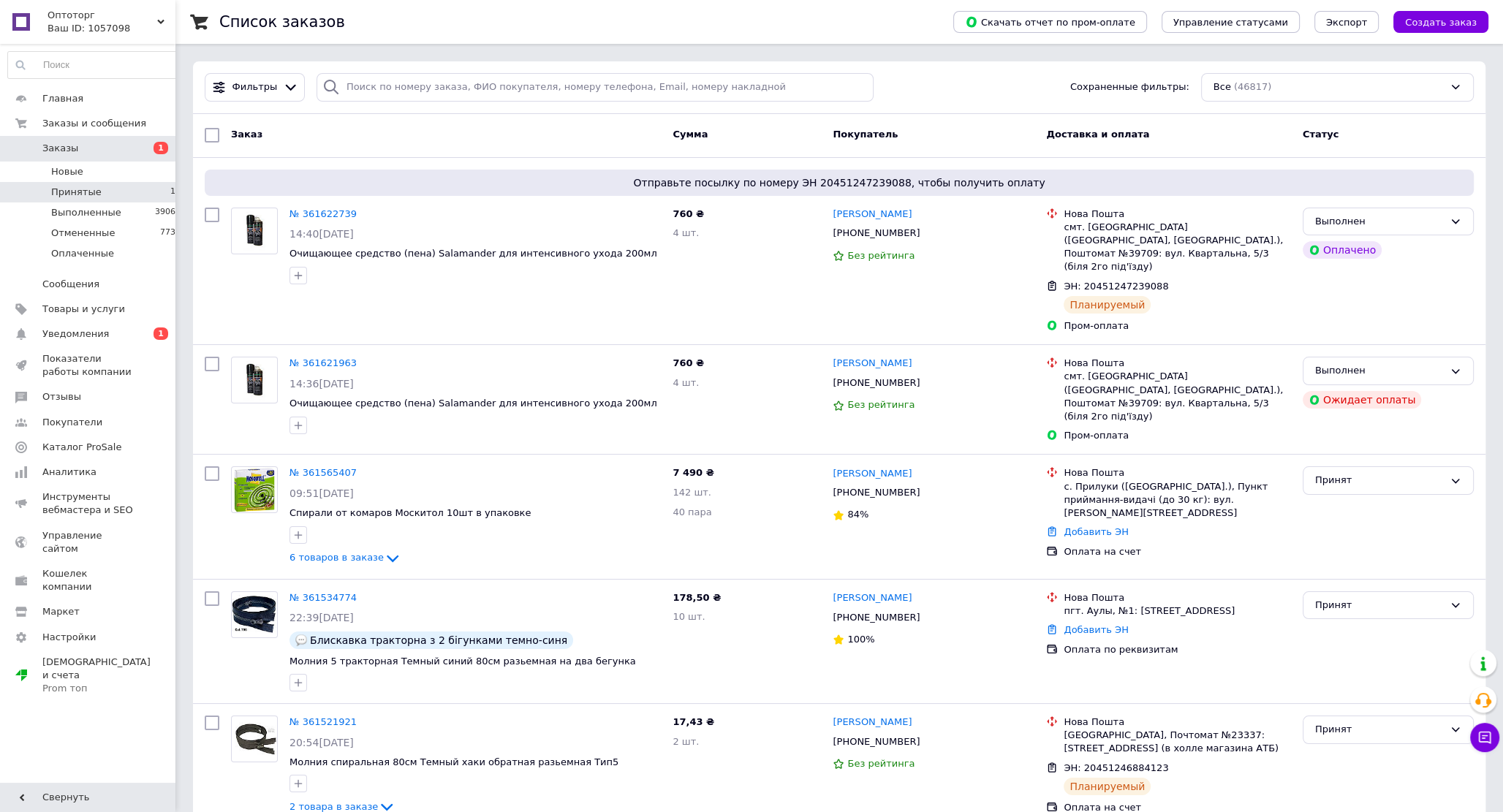
click at [80, 192] on span "Принятые" at bounding box center [77, 192] width 51 height 13
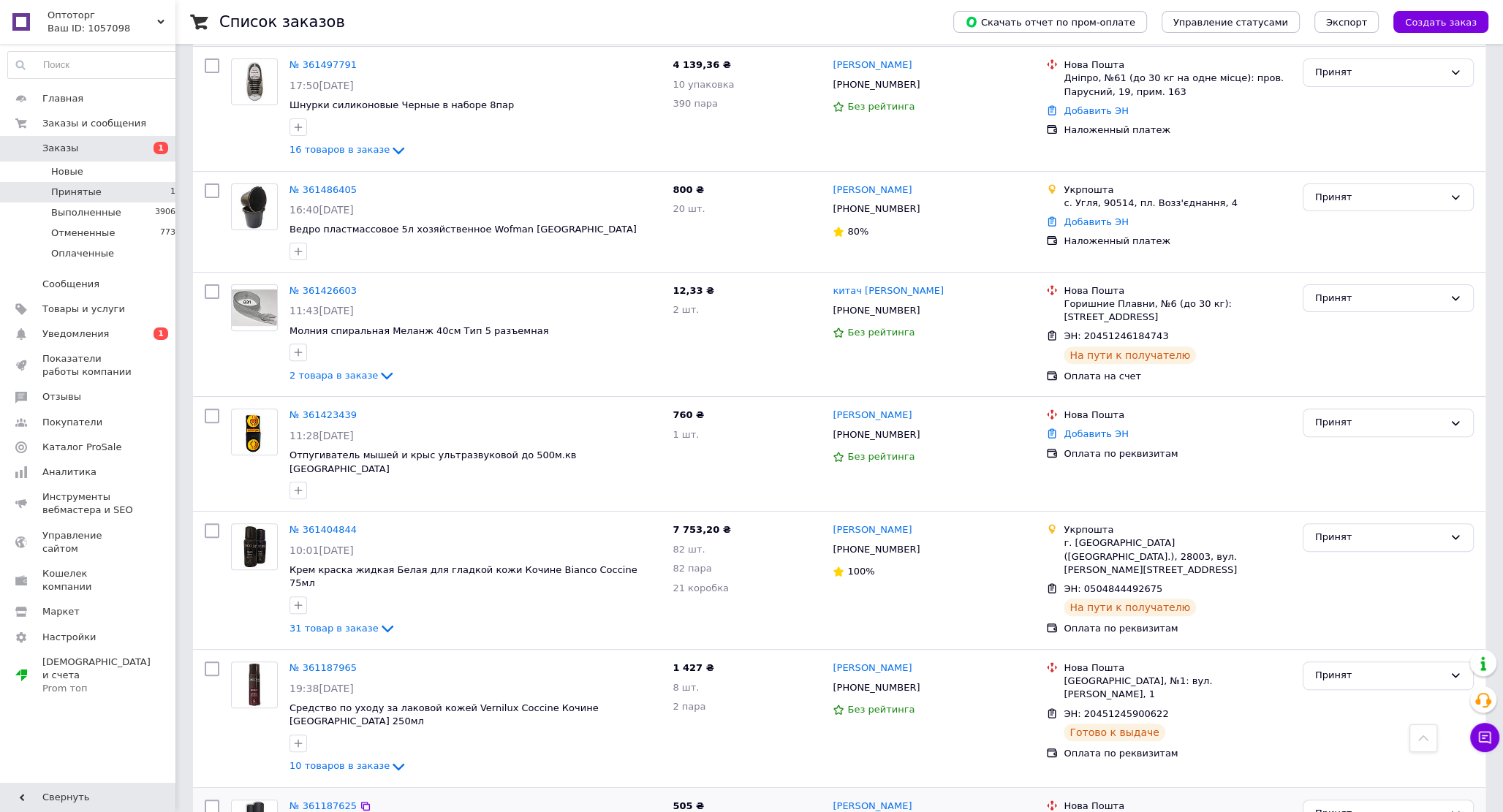
scroll to position [511, 0]
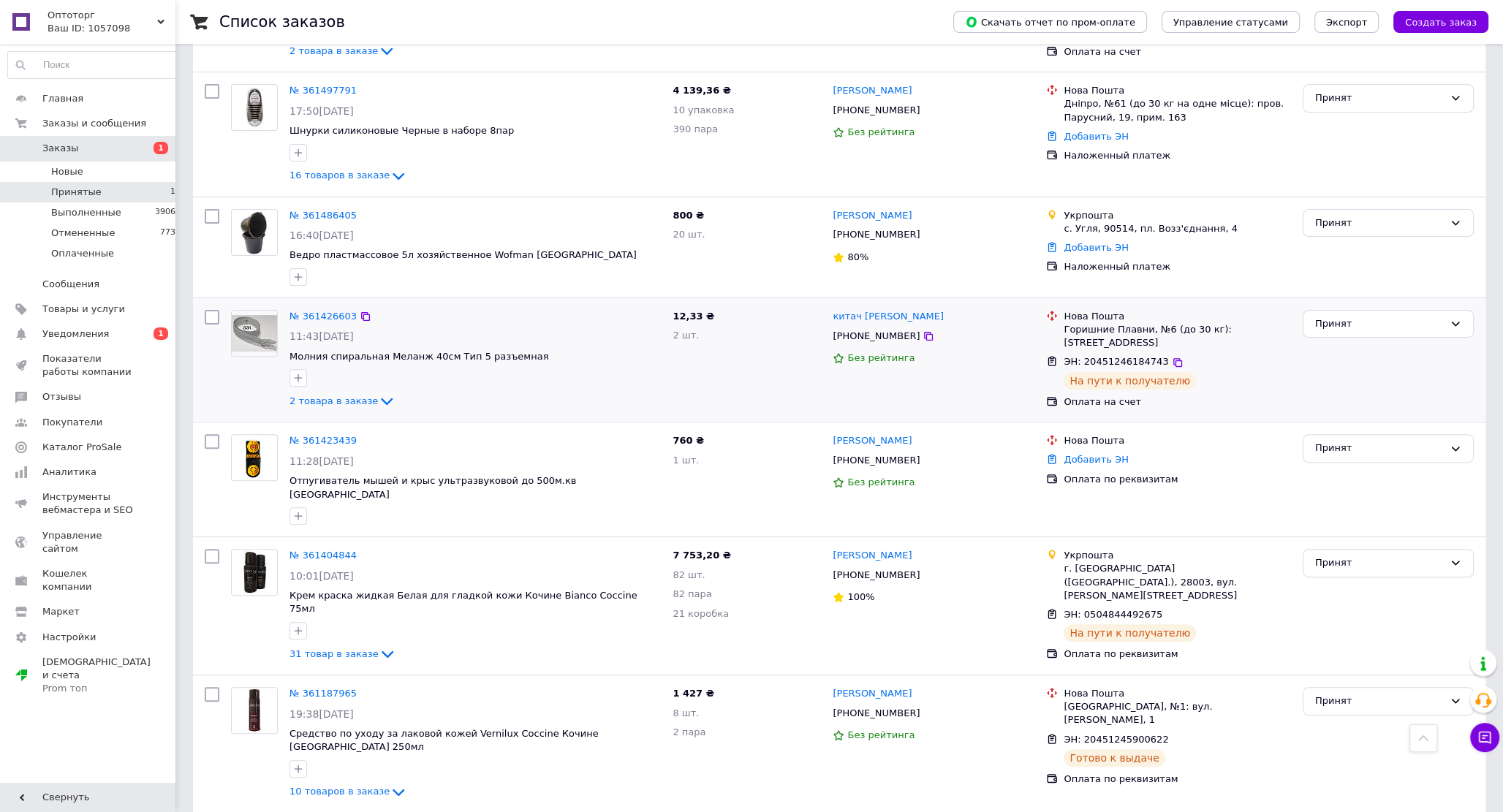
click at [1133, 363] on span "ЭН: 20451246184743" at bounding box center [1116, 361] width 104 height 11
copy span "20451246184743"
click at [67, 336] on span "Уведомления" at bounding box center [75, 334] width 67 height 13
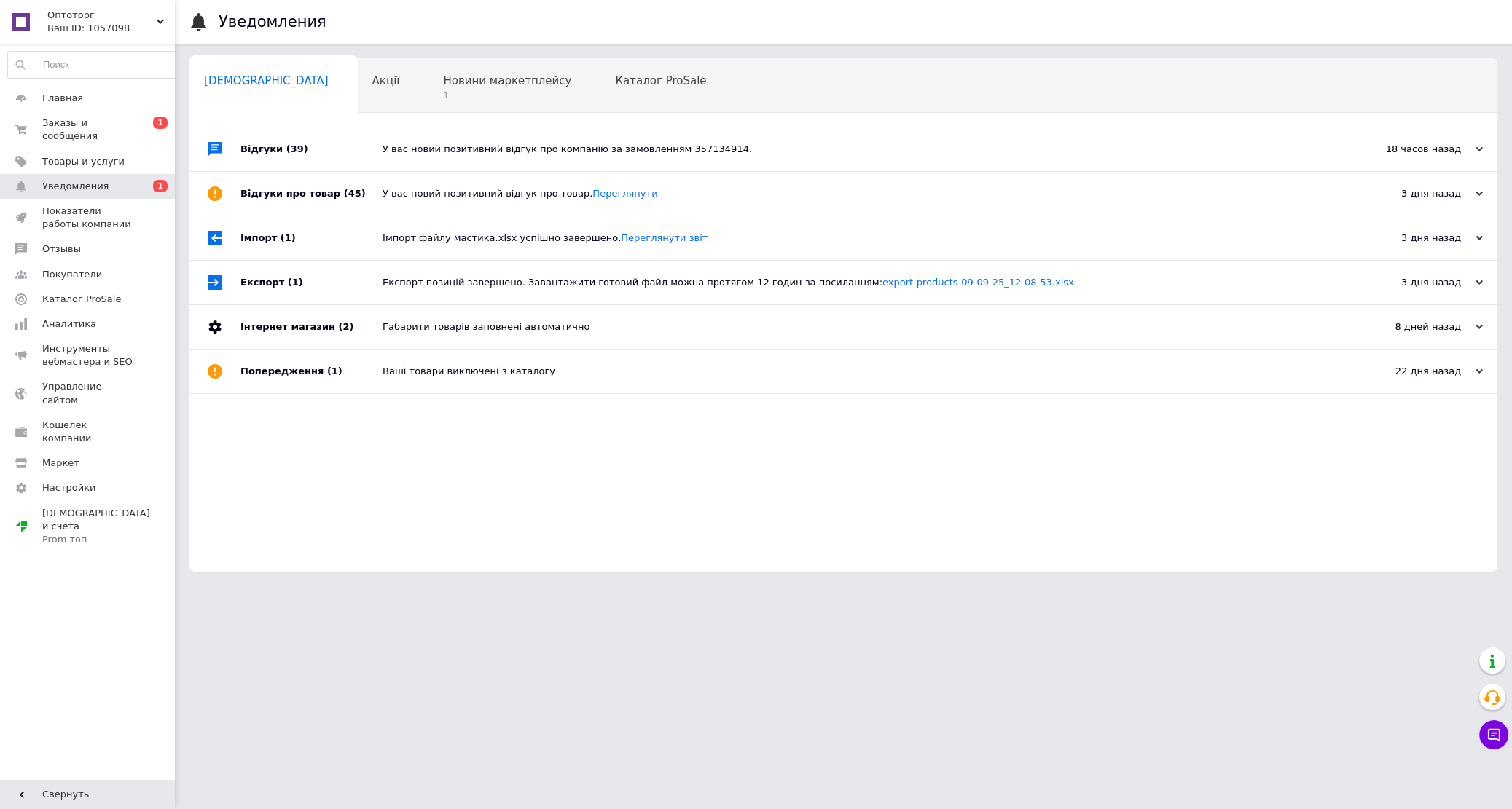
click at [321, 522] on div "Відгуки (39) У вас новий позитивний відгук про компанію за замовленням 35713491…" at bounding box center [843, 350] width 1308 height 445
click at [443, 86] on span "Новини маркетплейсу" at bounding box center [507, 80] width 128 height 13
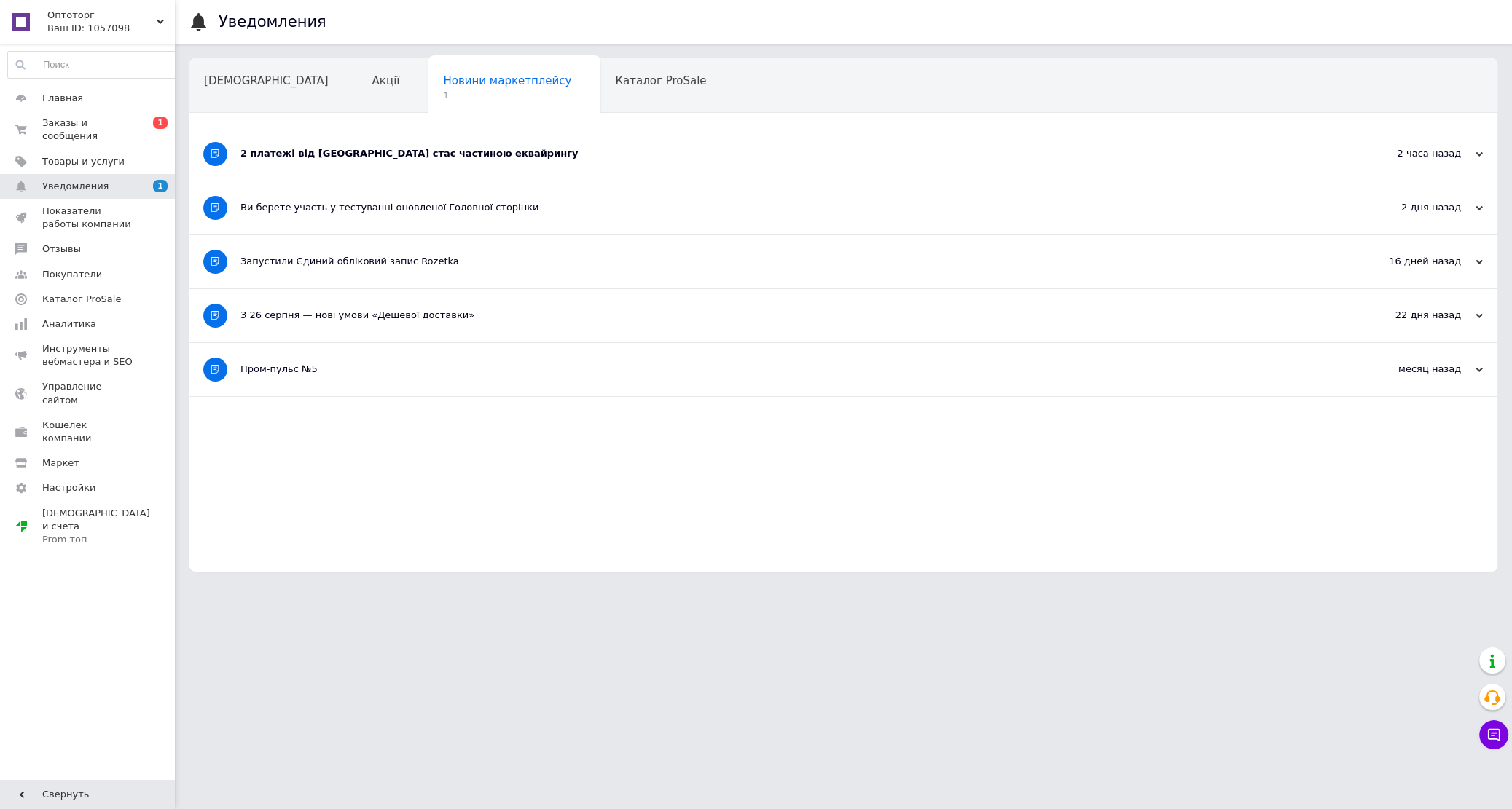
click at [420, 154] on div "2 платежі від [GEOGRAPHIC_DATA] стає частиною еквайрингу" at bounding box center [788, 154] width 1096 height 13
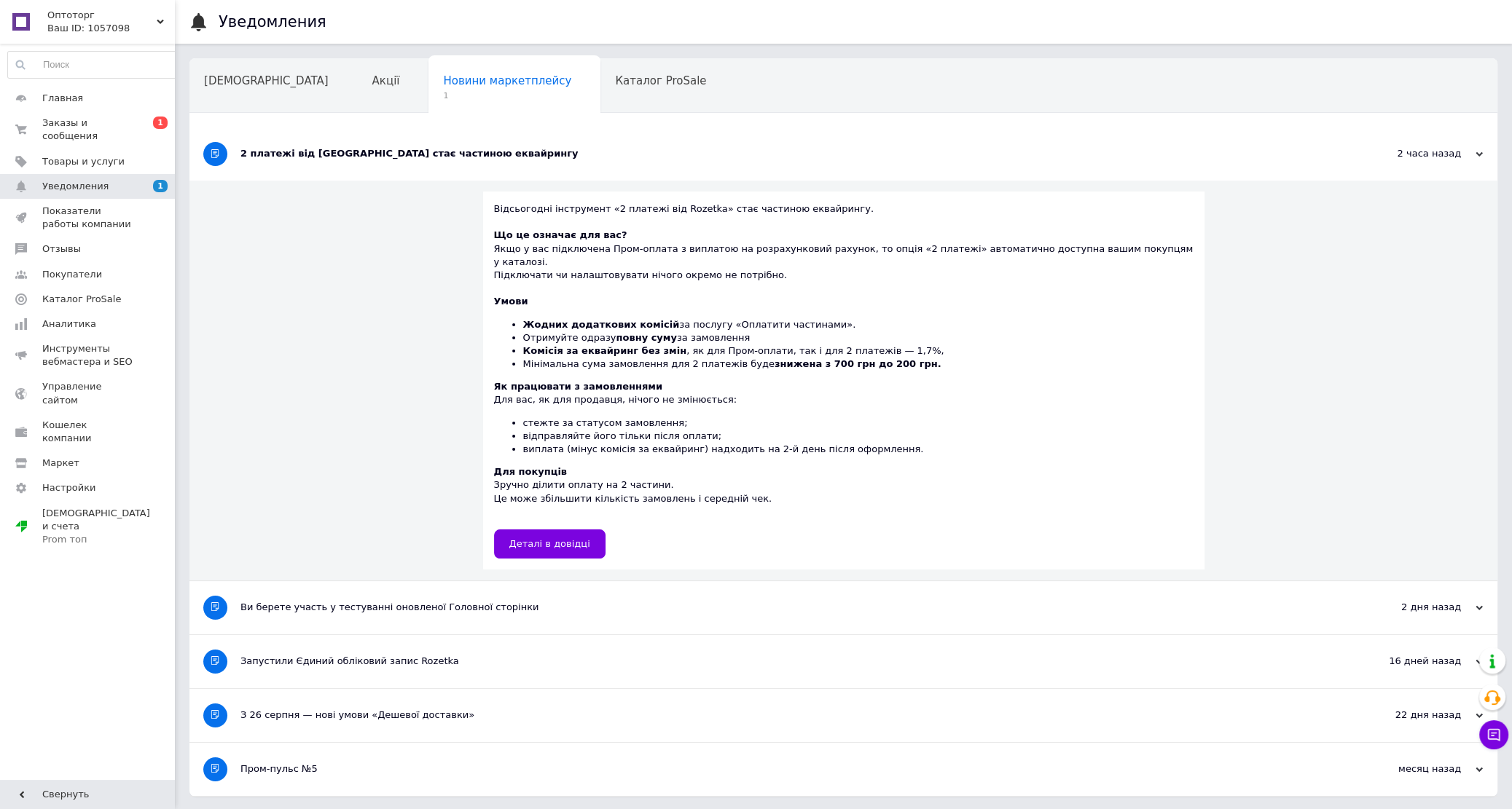
click at [364, 153] on div "2 платежі від [GEOGRAPHIC_DATA] стає частиною еквайрингу" at bounding box center [788, 154] width 1096 height 13
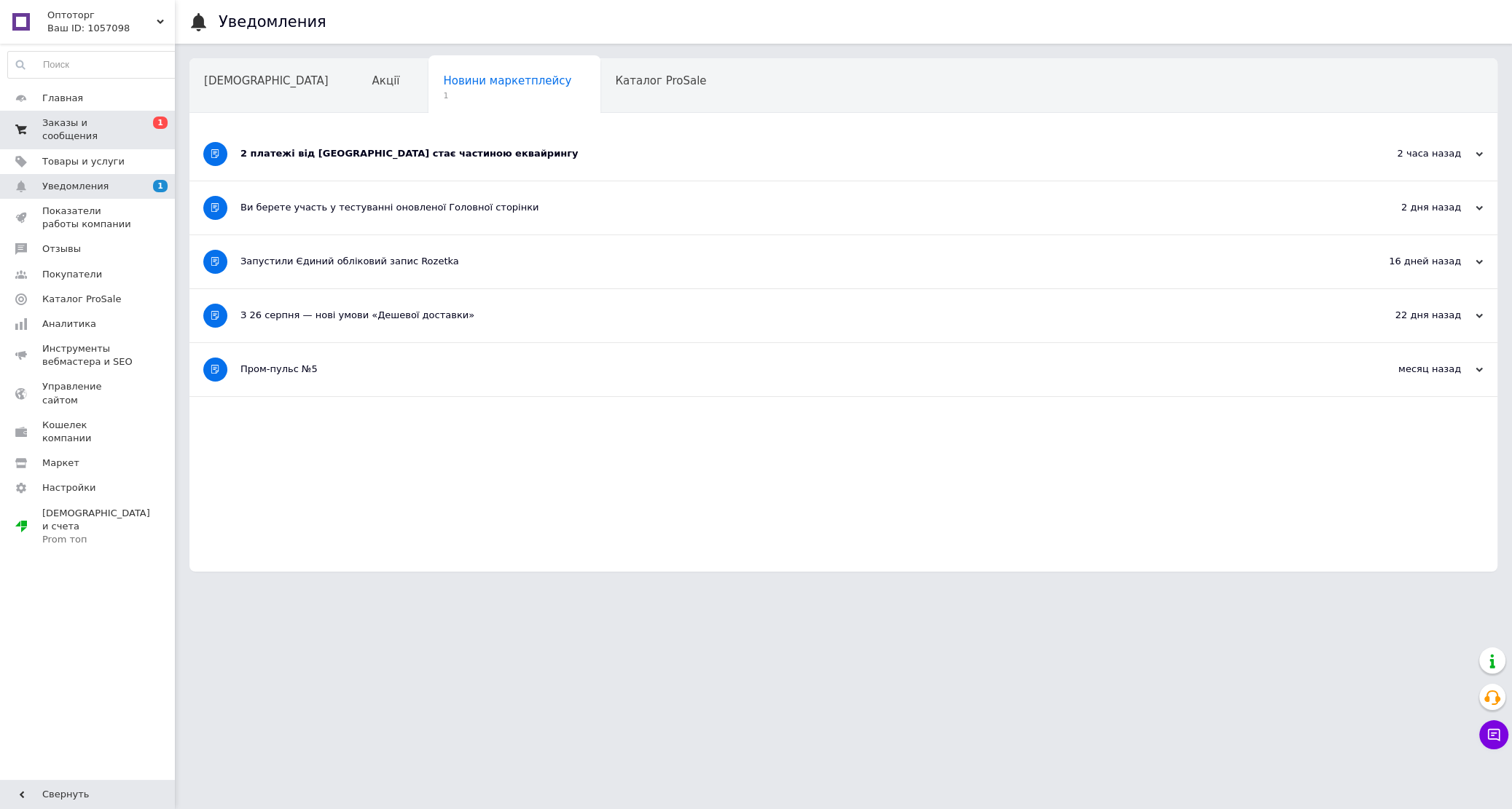
click at [49, 125] on span "Заказы и сообщения" at bounding box center [88, 130] width 92 height 26
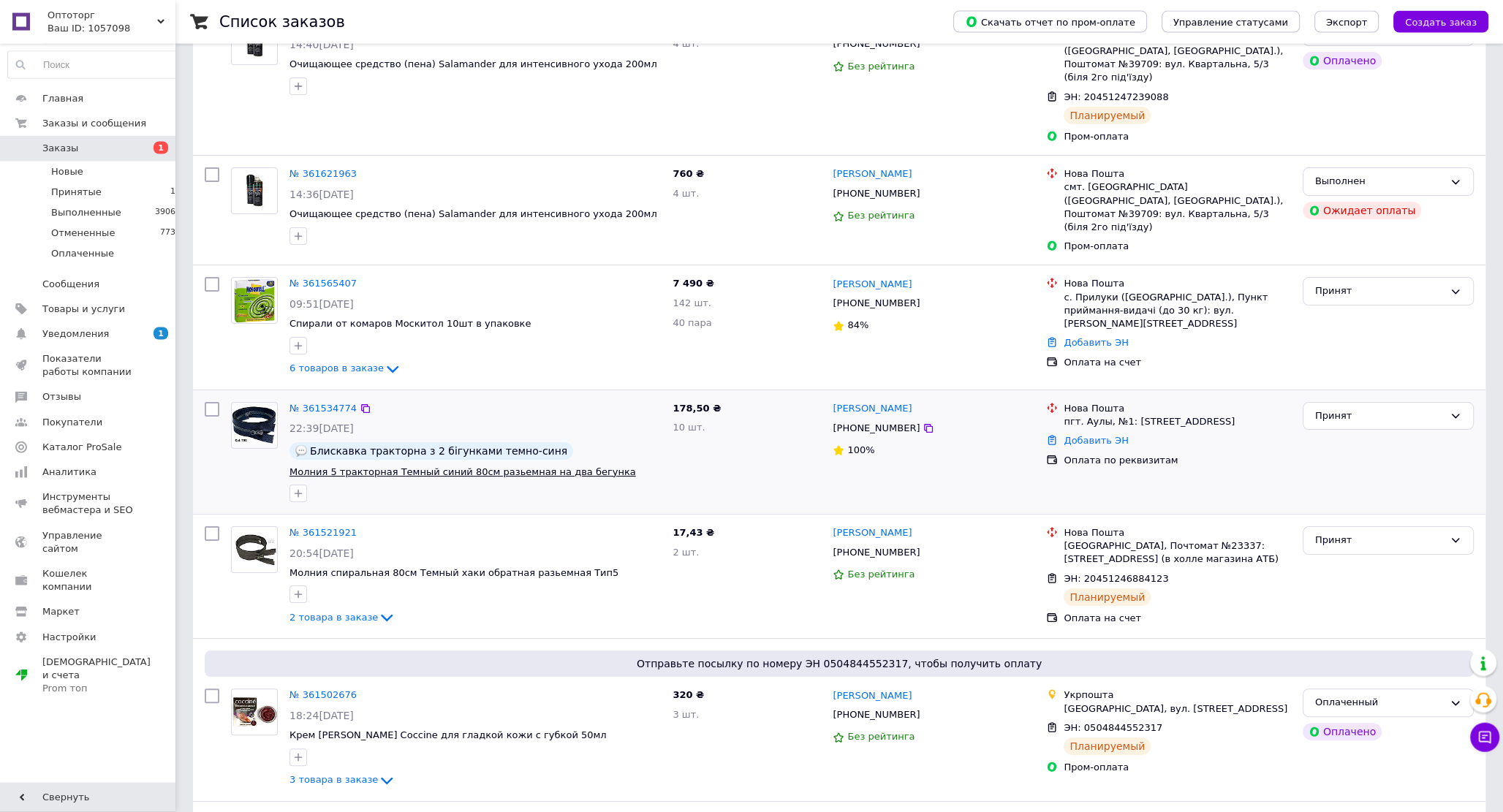
scroll to position [235, 0]
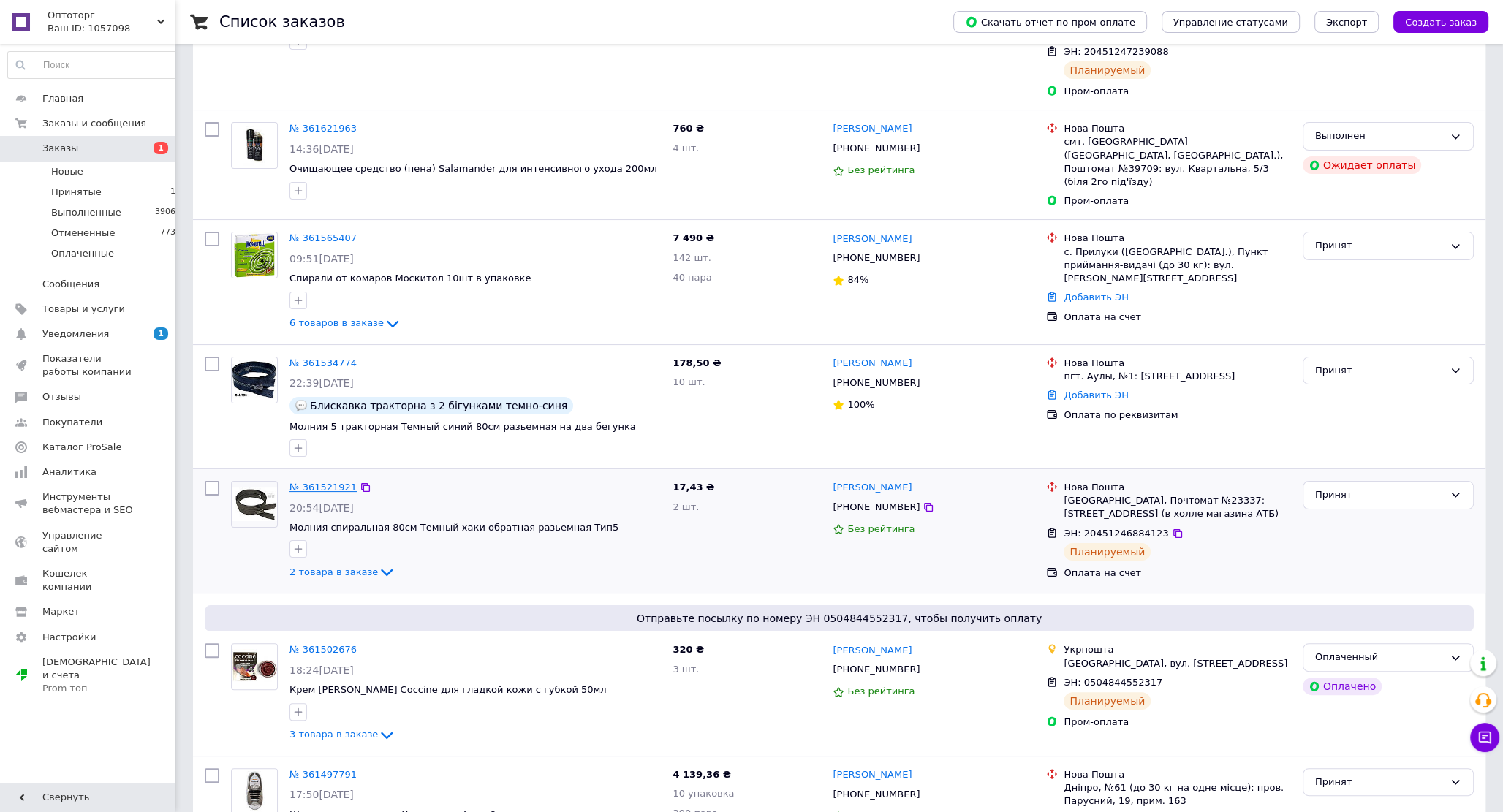
click at [317, 482] on link "№ 361521921" at bounding box center [324, 487] width 67 height 11
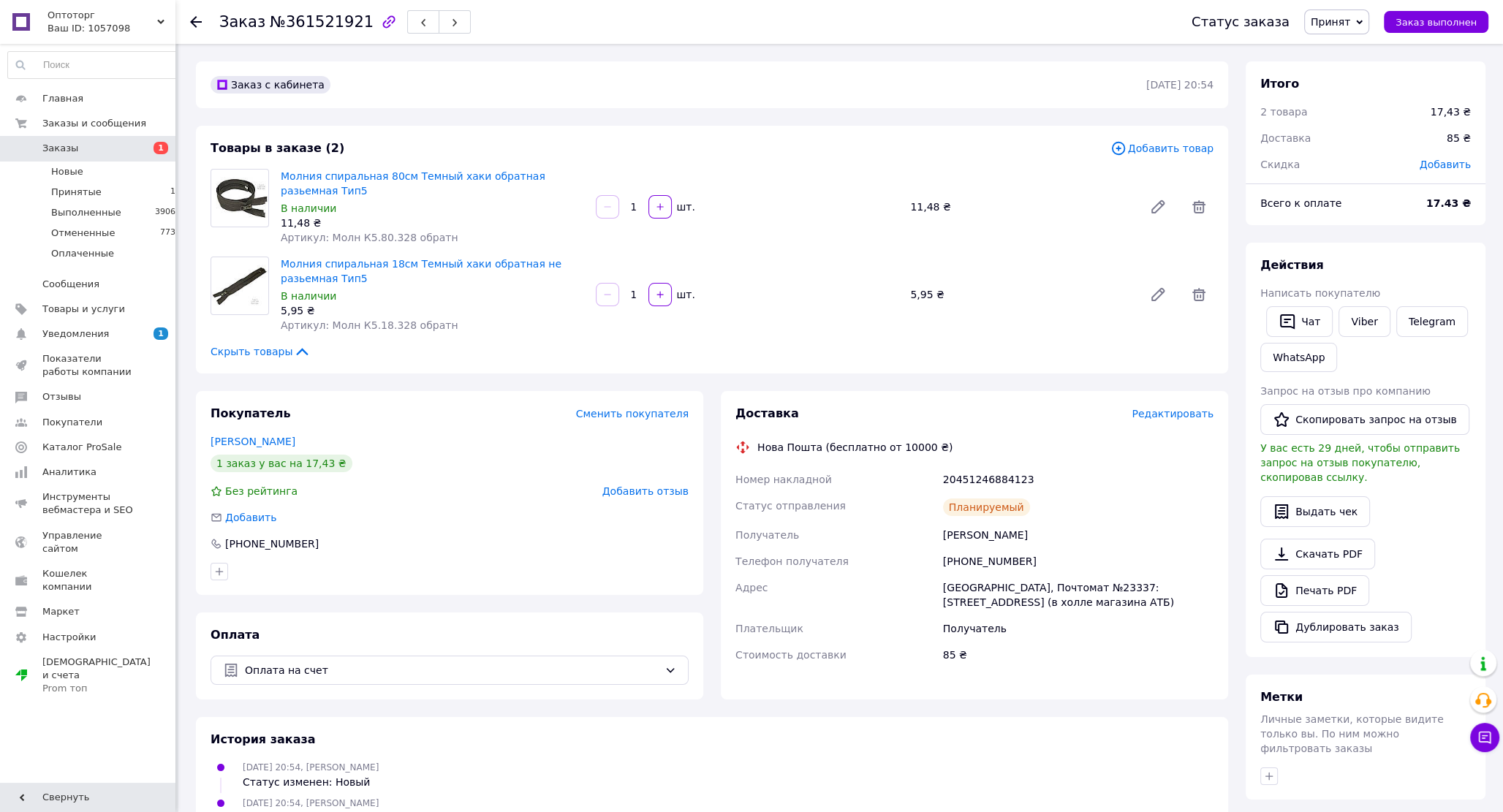
click at [983, 475] on div "20451246884123" at bounding box center [1078, 479] width 276 height 26
copy div "20451246884123"
click at [1358, 314] on link "Viber" at bounding box center [1364, 322] width 51 height 31
click at [438, 377] on div "Заказ с кабинета [DATE] 20:54 Товары в заказе (2) Добавить товар Молния спираль…" at bounding box center [712, 536] width 1050 height 950
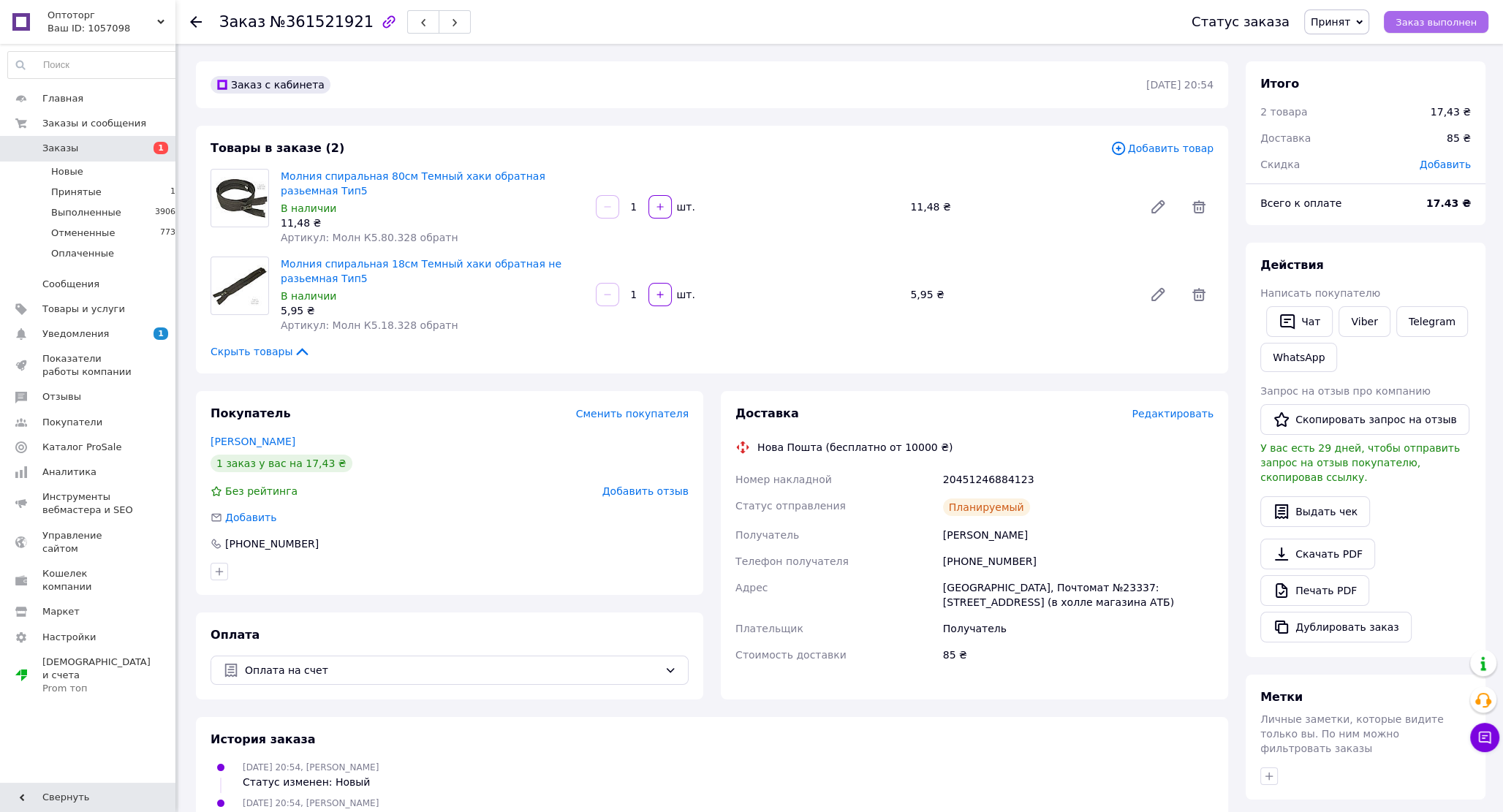
click at [1457, 17] on span "Заказ выполнен" at bounding box center [1436, 22] width 81 height 11
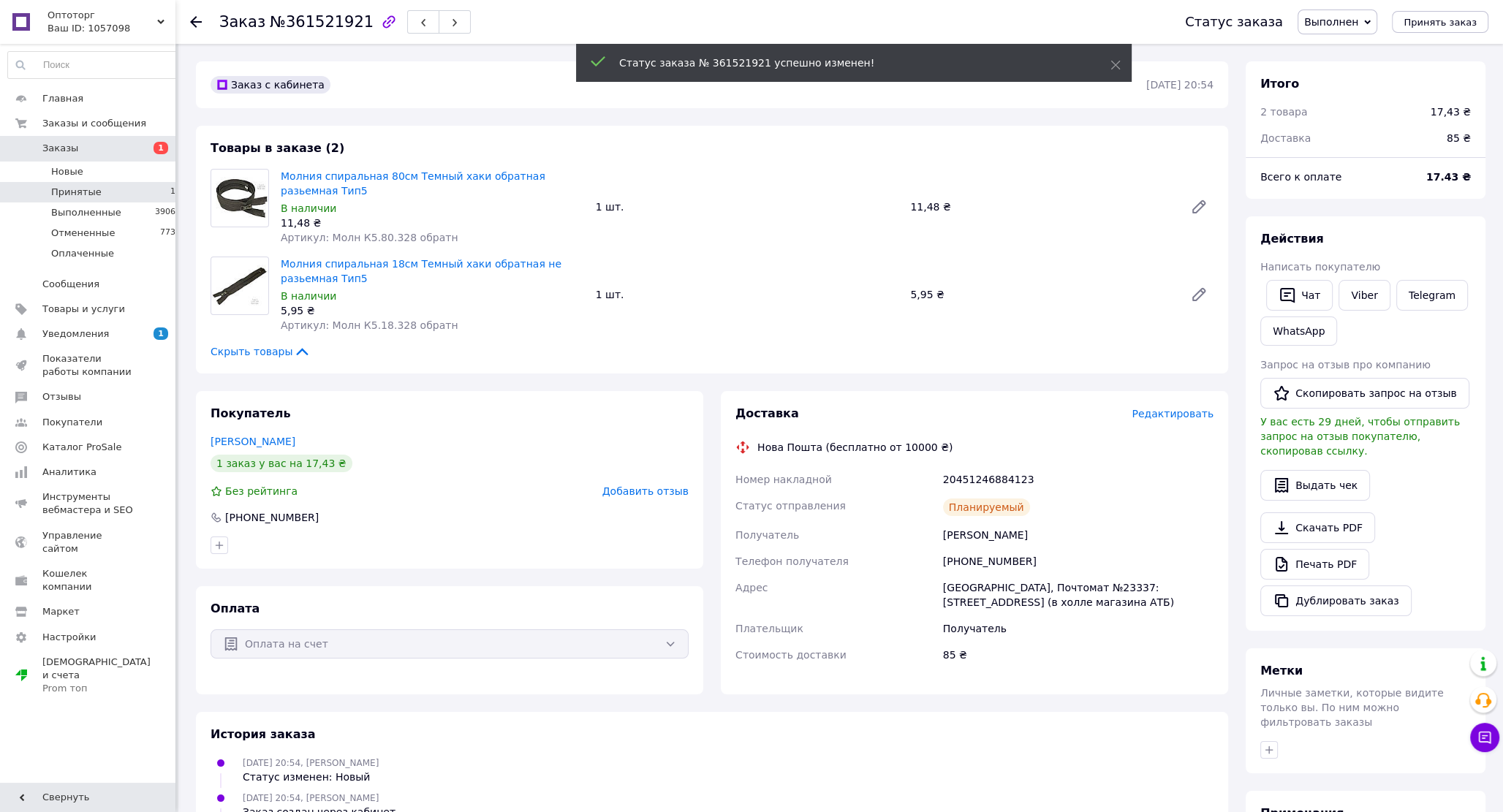
click at [71, 193] on span "Принятые" at bounding box center [77, 192] width 51 height 13
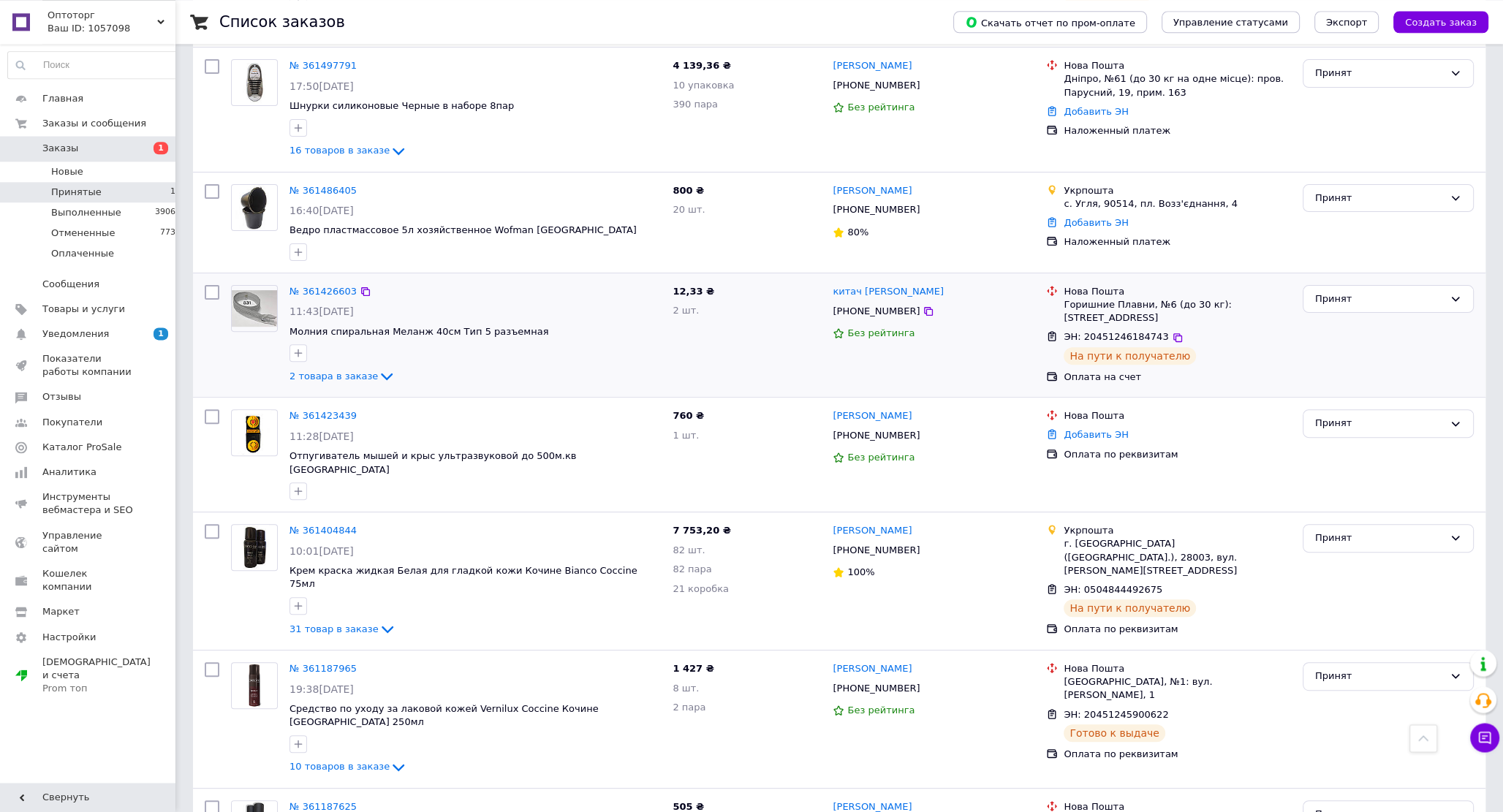
scroll to position [432, 0]
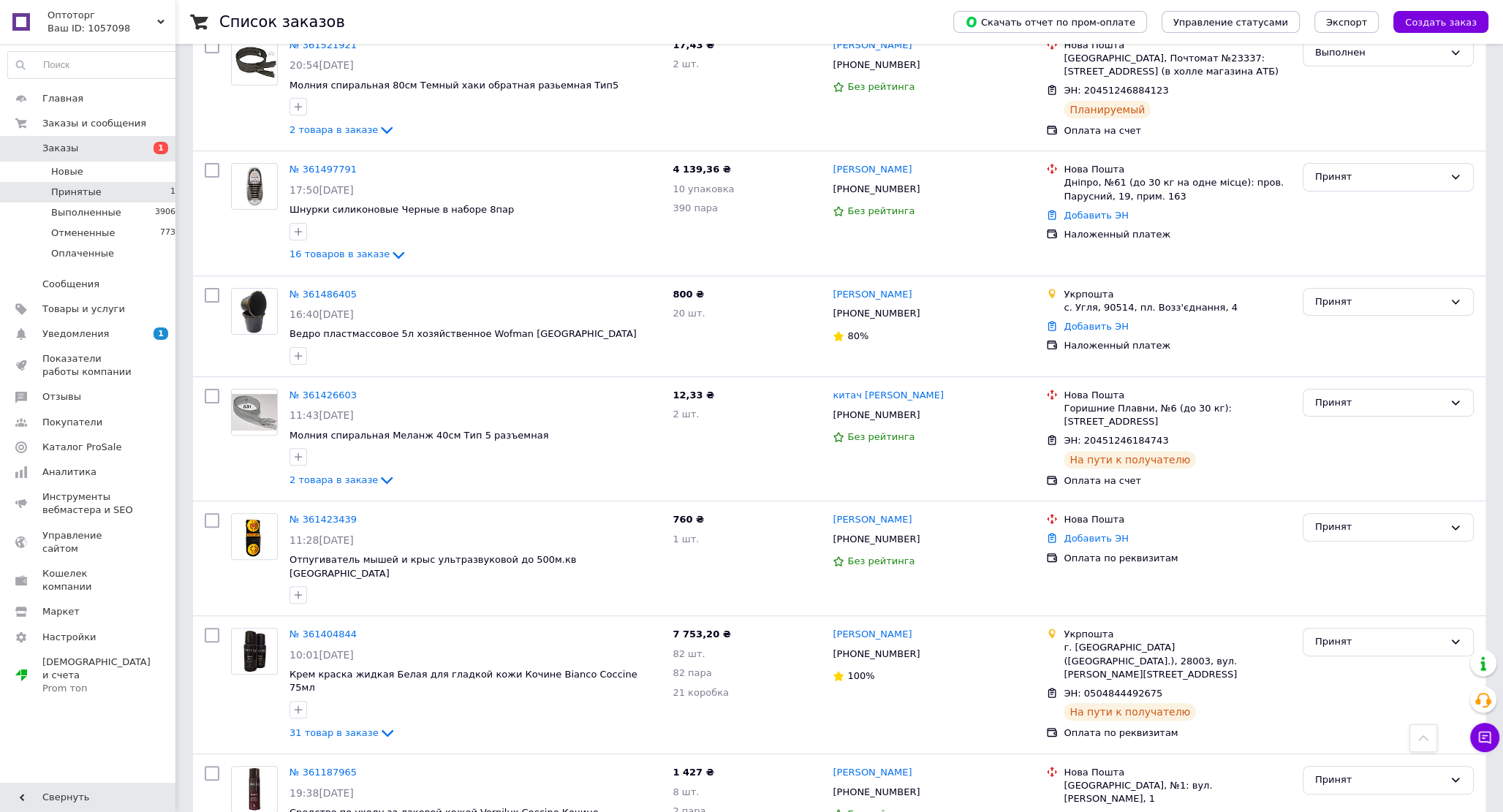
click at [184, 338] on div "Список заказов Скачать отчет по пром-оплате Управление статусами Экспорт Создат…" at bounding box center [840, 445] width 1328 height 1756
